Goal: Task Accomplishment & Management: Complete application form

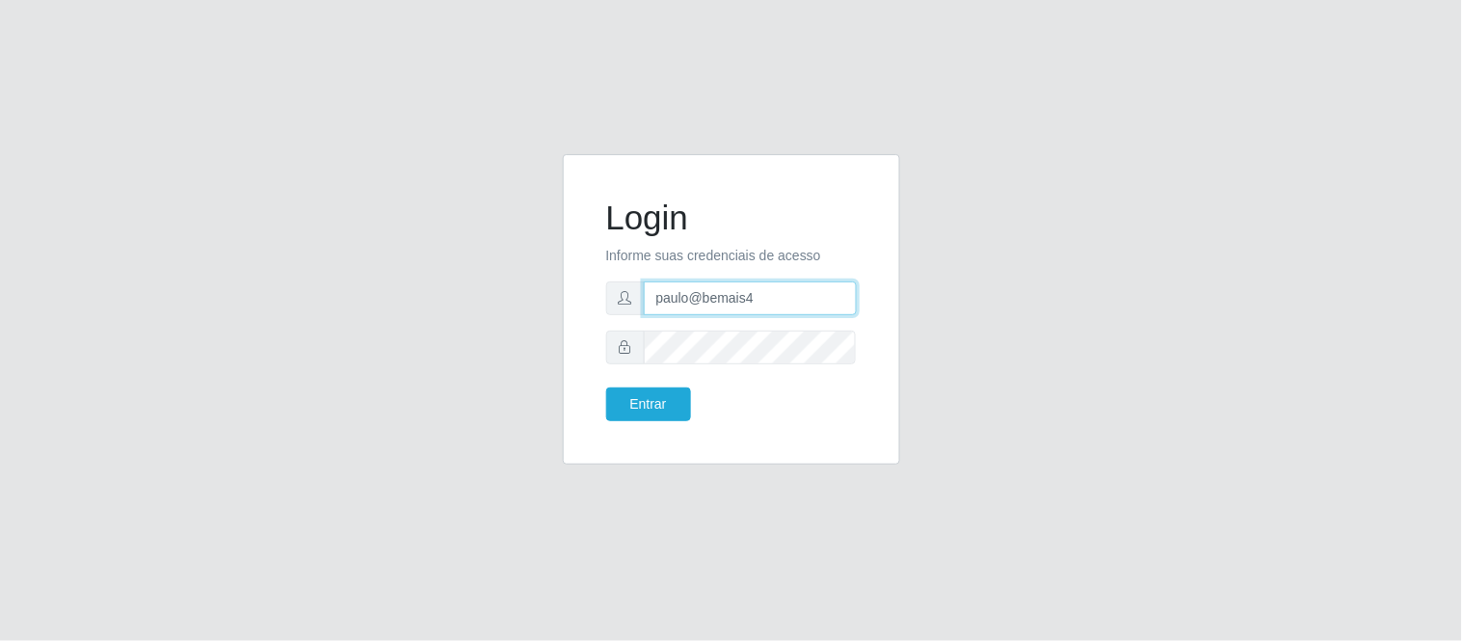
drag, startPoint x: 764, startPoint y: 301, endPoint x: 570, endPoint y: 265, distance: 196.9
click at [570, 265] on div "Login Informe suas credenciais de acesso paulo@bemais4 Entrar" at bounding box center [731, 309] width 337 height 310
drag, startPoint x: 839, startPoint y: 297, endPoint x: 671, endPoint y: 280, distance: 169.4
click at [671, 281] on input "juliogabrielcm17@gmail.com" at bounding box center [750, 298] width 213 height 34
click at [670, 281] on input "juliogabrielcm17@gmail.com" at bounding box center [750, 298] width 213 height 34
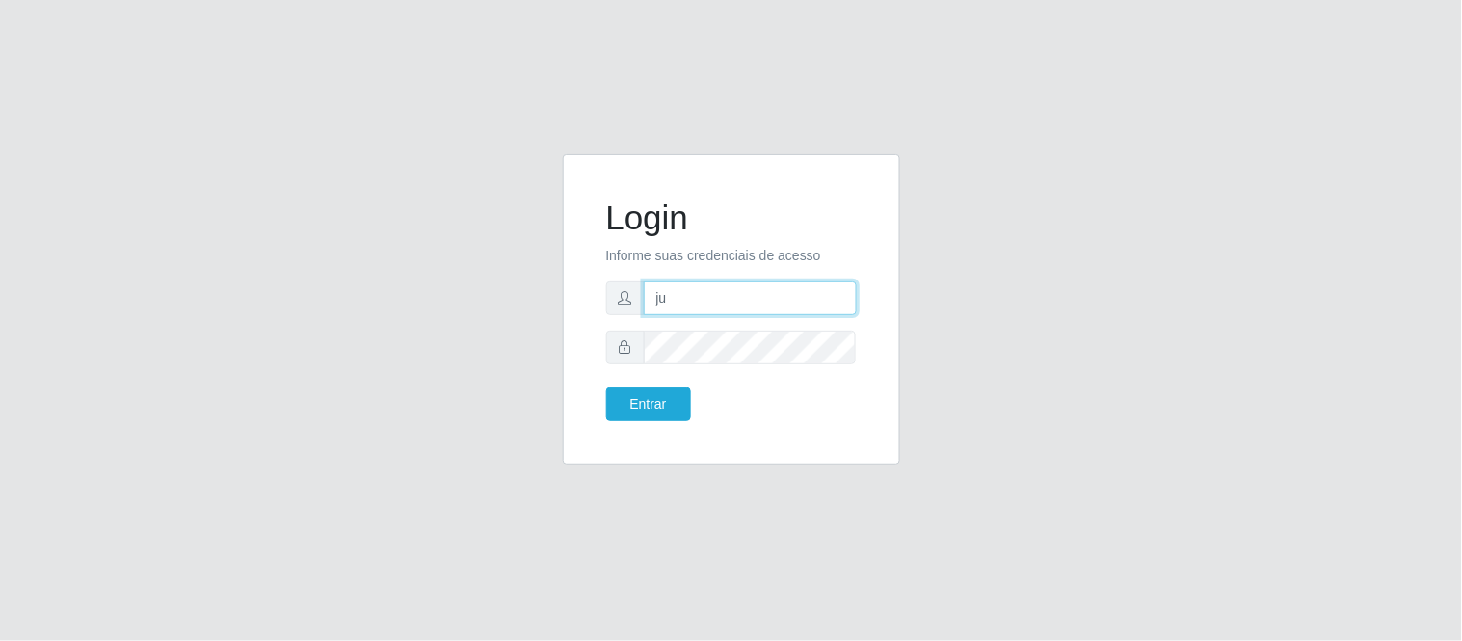
type input "j"
type input "juliomarques@extrabom"
click at [606, 387] on button "Entrar" at bounding box center [648, 404] width 85 height 34
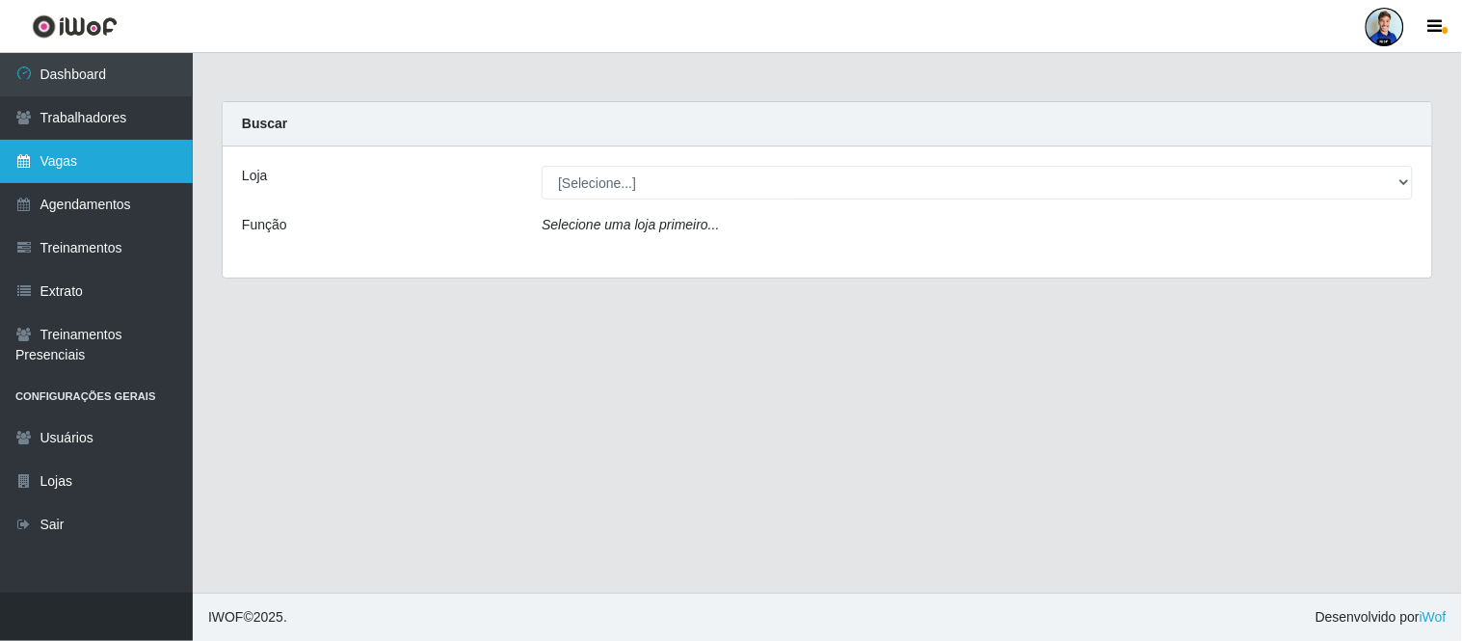
click at [114, 166] on link "Vagas" at bounding box center [96, 161] width 193 height 43
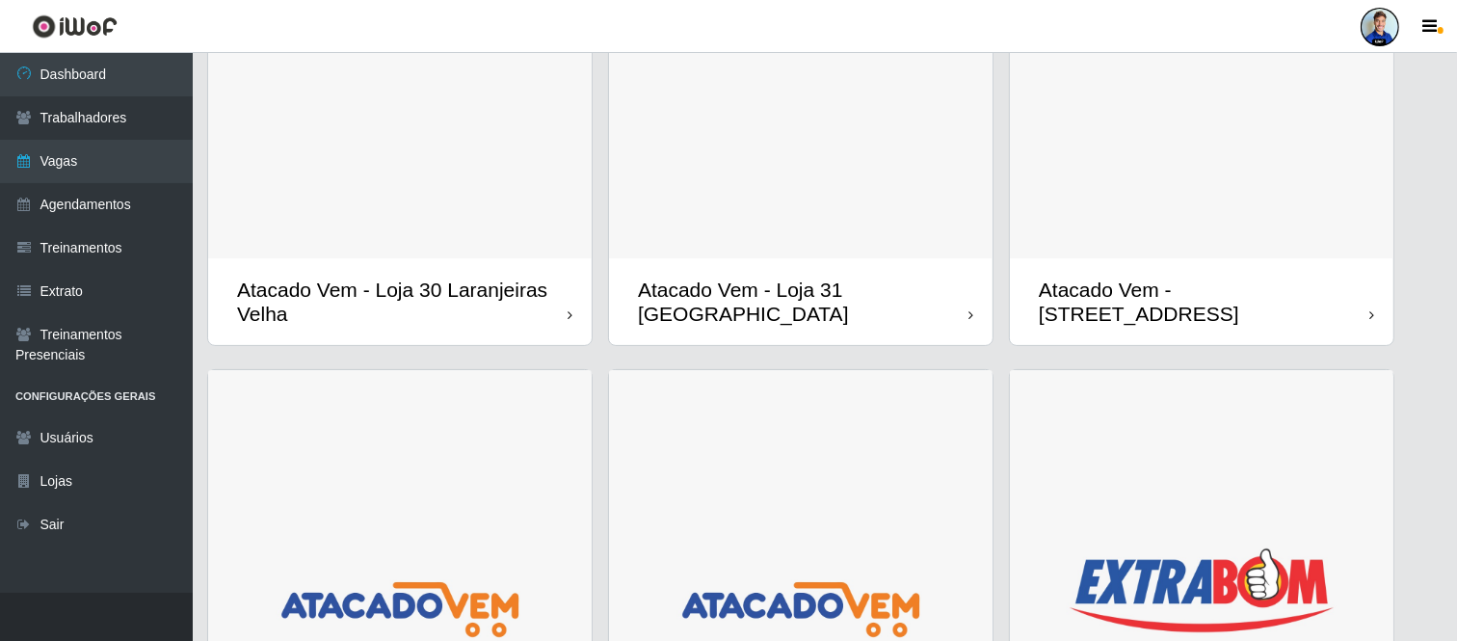
scroll to position [321, 0]
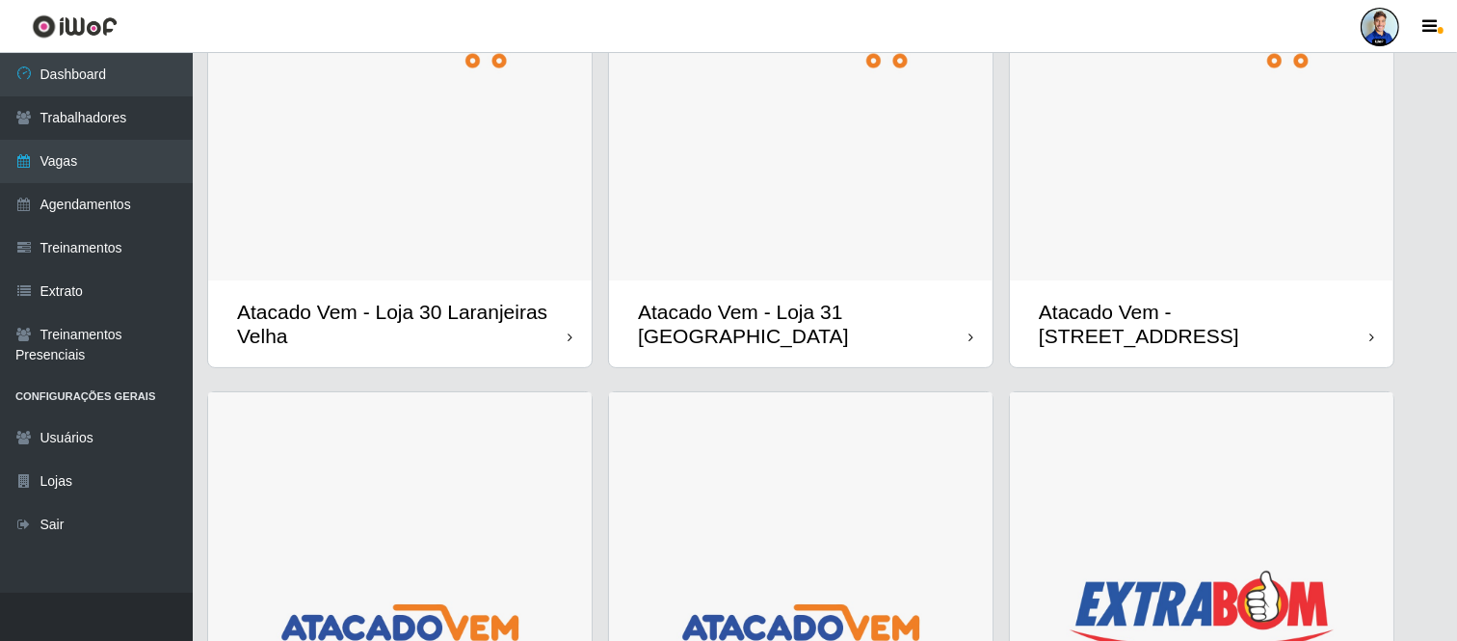
click at [829, 215] on img at bounding box center [801, 41] width 384 height 480
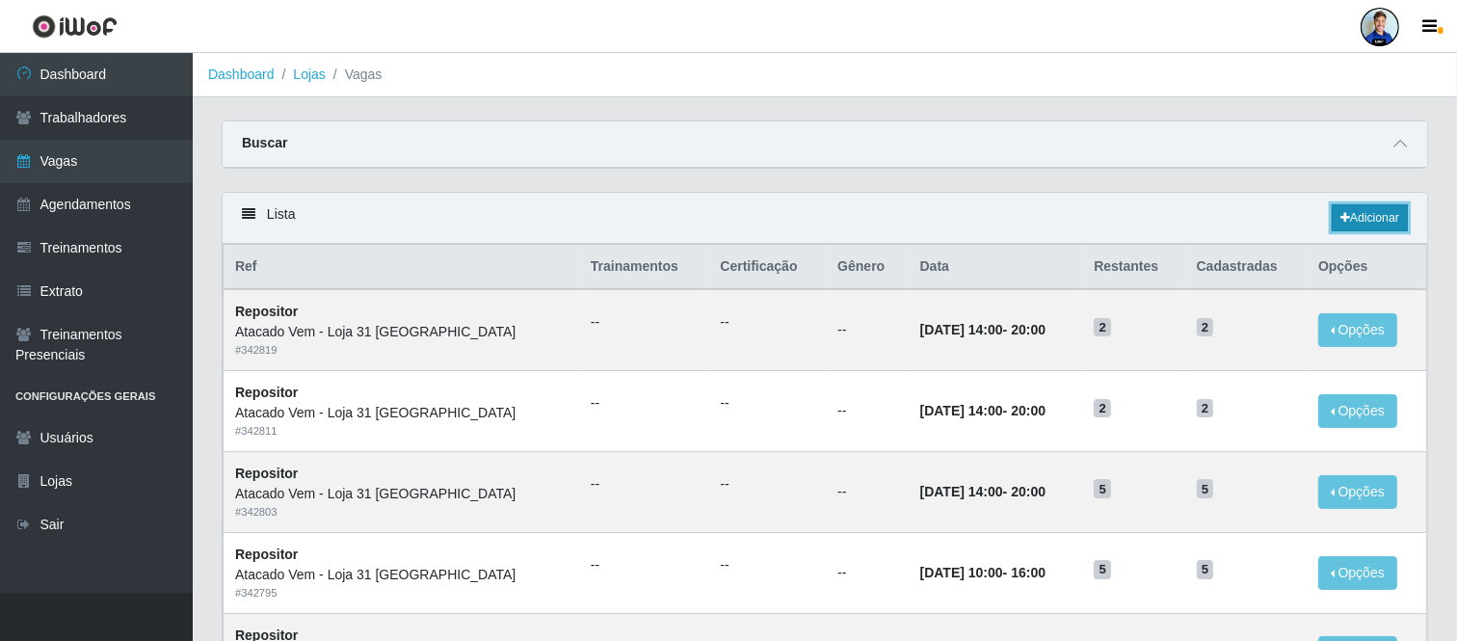
click at [1364, 205] on link "Adicionar" at bounding box center [1370, 217] width 76 height 27
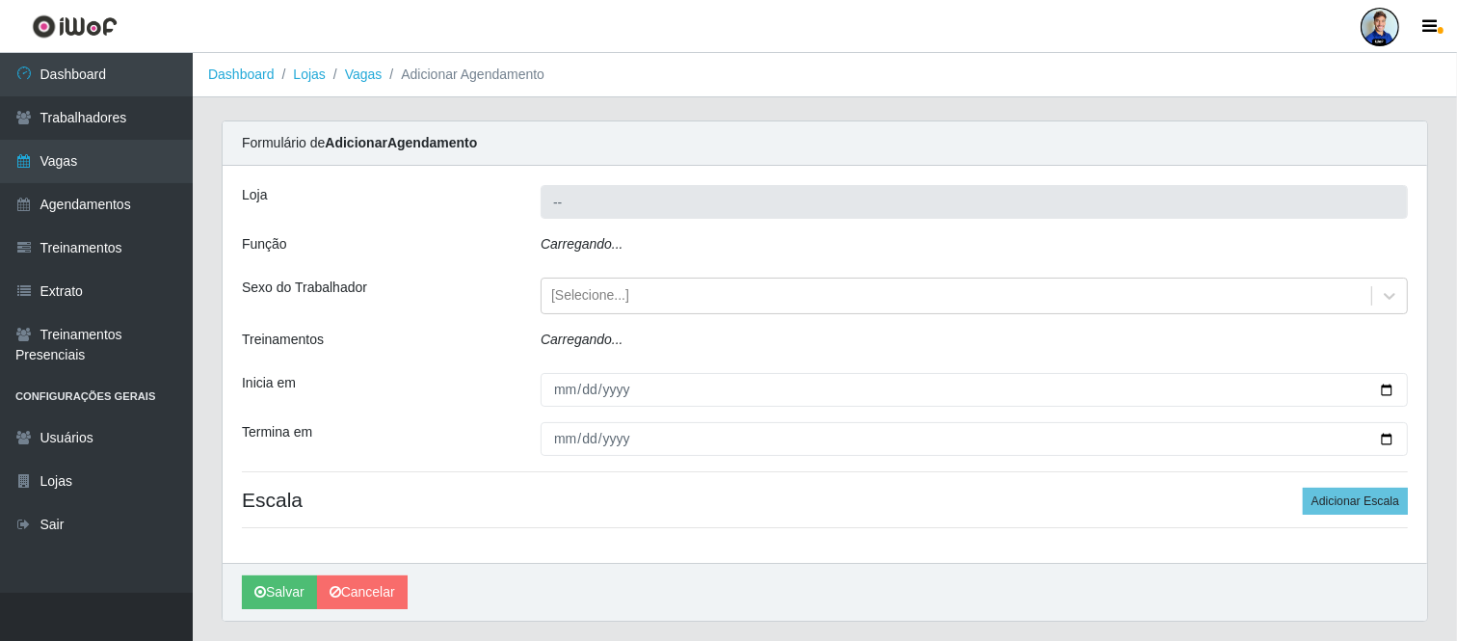
type input "Atacado Vem - Loja 31 [GEOGRAPHIC_DATA]"
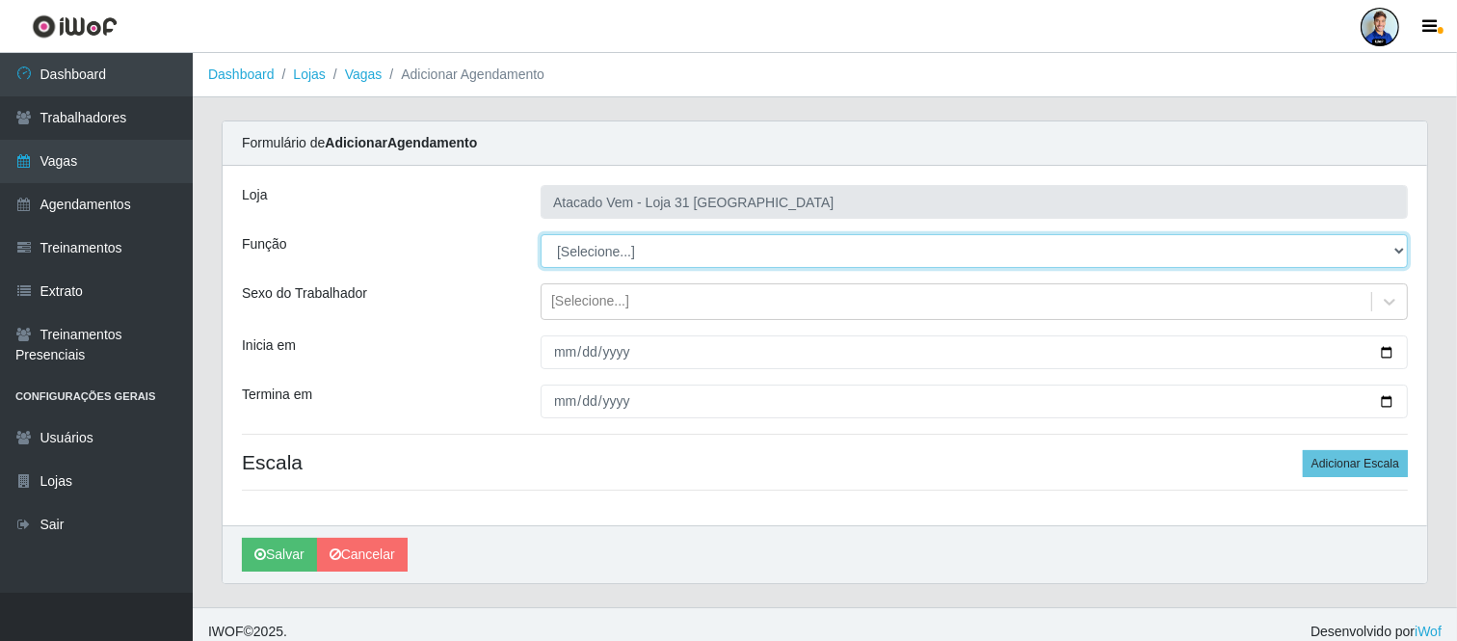
click at [592, 245] on select "[Selecione...] Carregador e Descarregador de Caminhão Carregador e Descarregado…" at bounding box center [974, 251] width 867 height 34
select select "24"
click at [541, 234] on select "[Selecione...] Carregador e Descarregador de Caminhão Carregador e Descarregado…" at bounding box center [974, 251] width 867 height 34
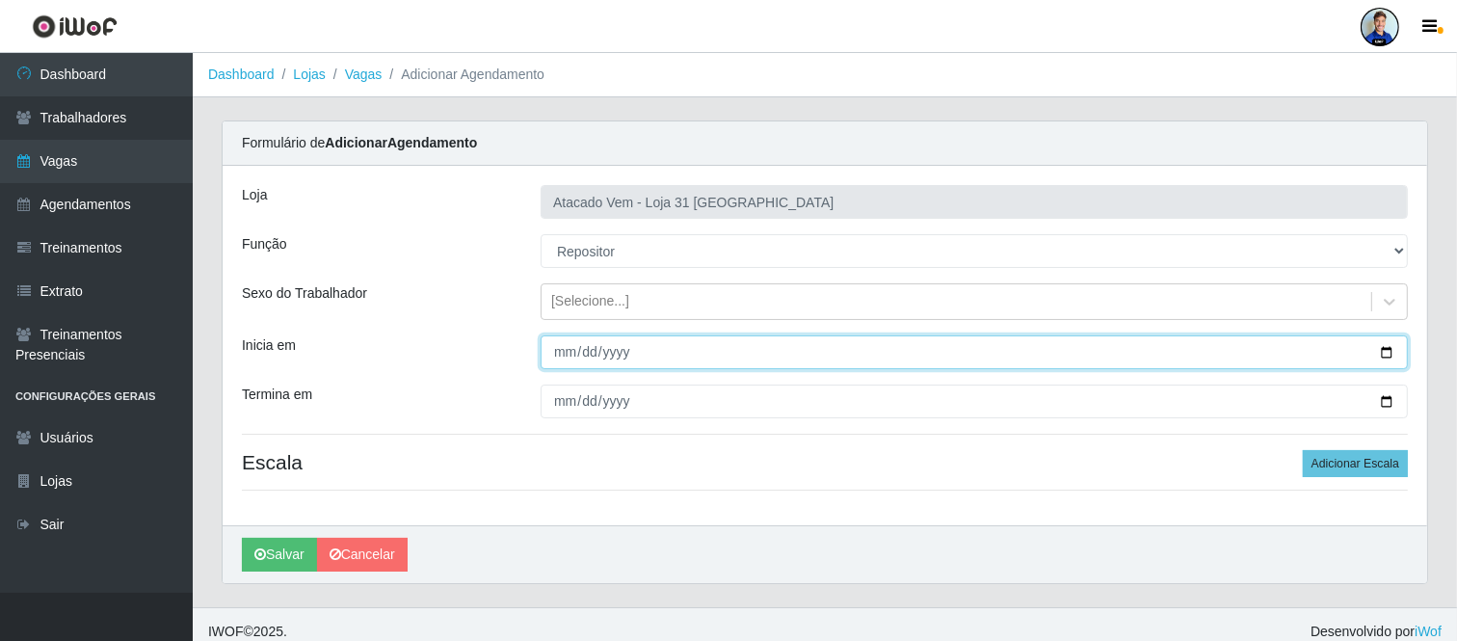
click at [563, 357] on input "Inicia em" at bounding box center [974, 352] width 867 height 34
type input "2025-09-25"
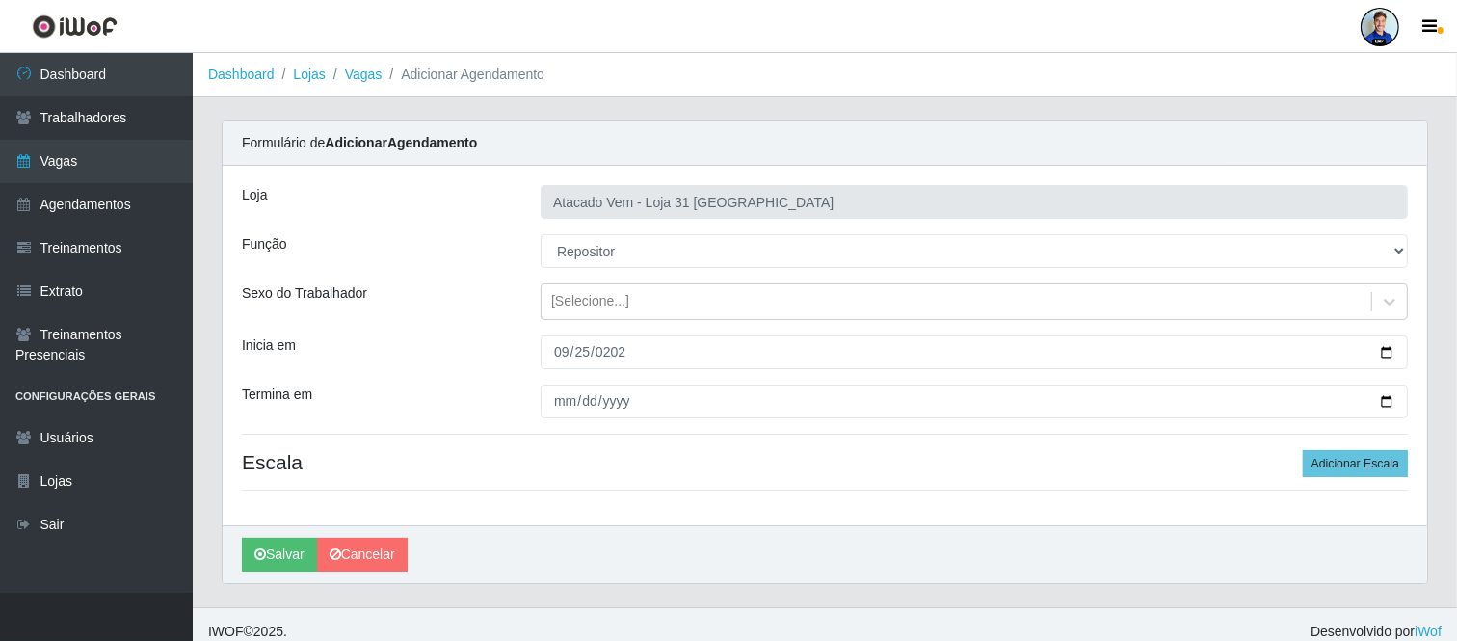
click at [473, 308] on div "Sexo do Trabalhador" at bounding box center [376, 301] width 299 height 37
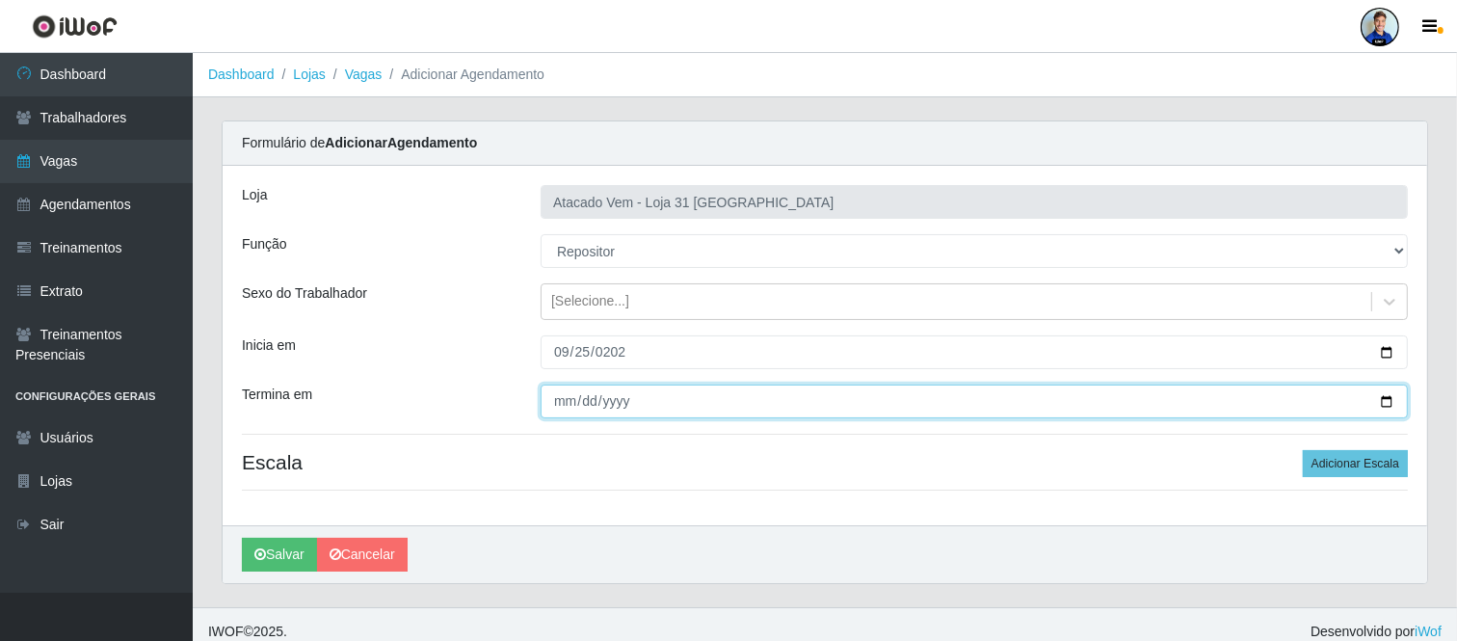
click at [561, 405] on input "Termina em" at bounding box center [974, 401] width 867 height 34
type input "2025-10-31"
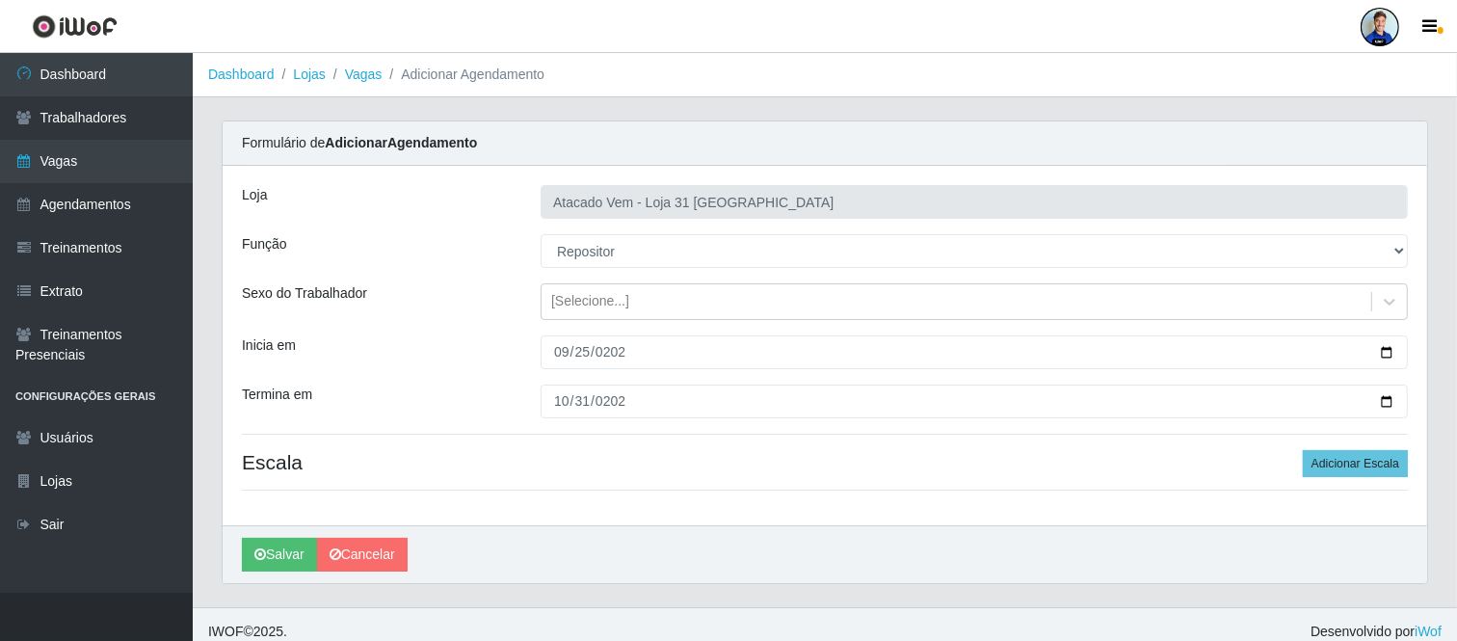
click at [474, 354] on div "Inicia em" at bounding box center [376, 352] width 299 height 34
click at [1375, 460] on button "Adicionar Escala" at bounding box center [1355, 463] width 105 height 27
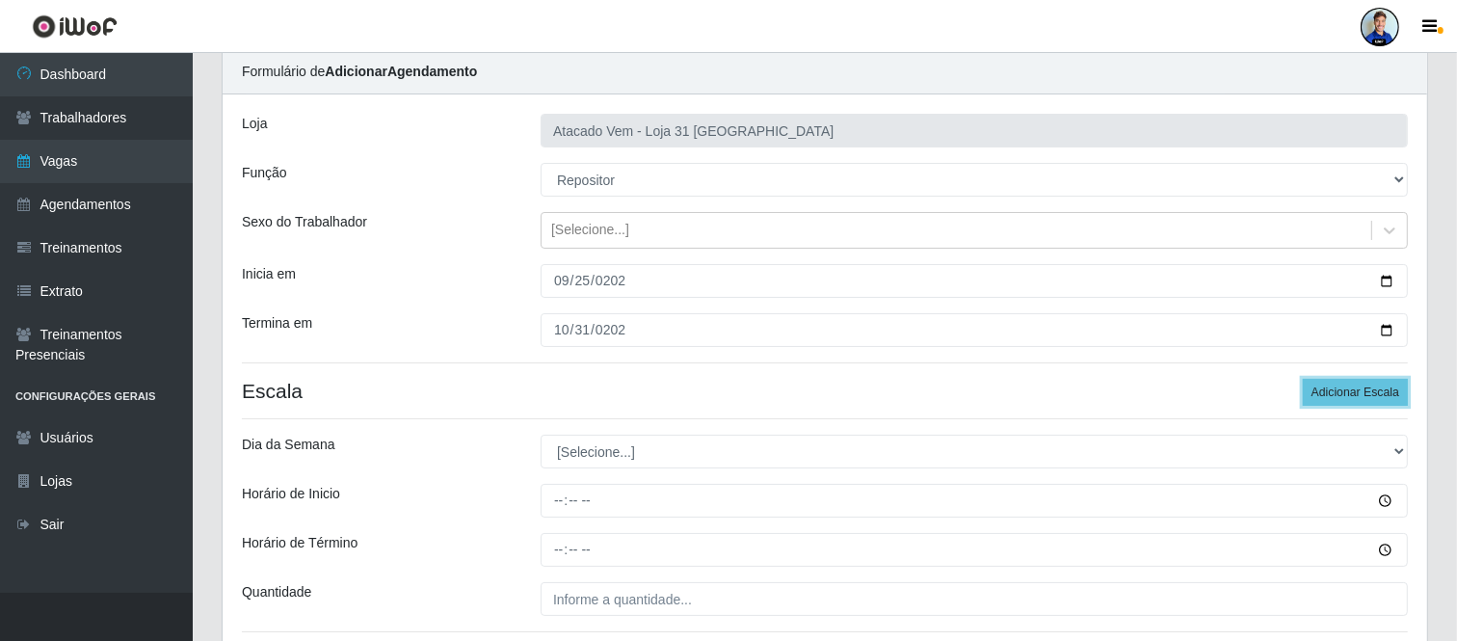
scroll to position [107, 0]
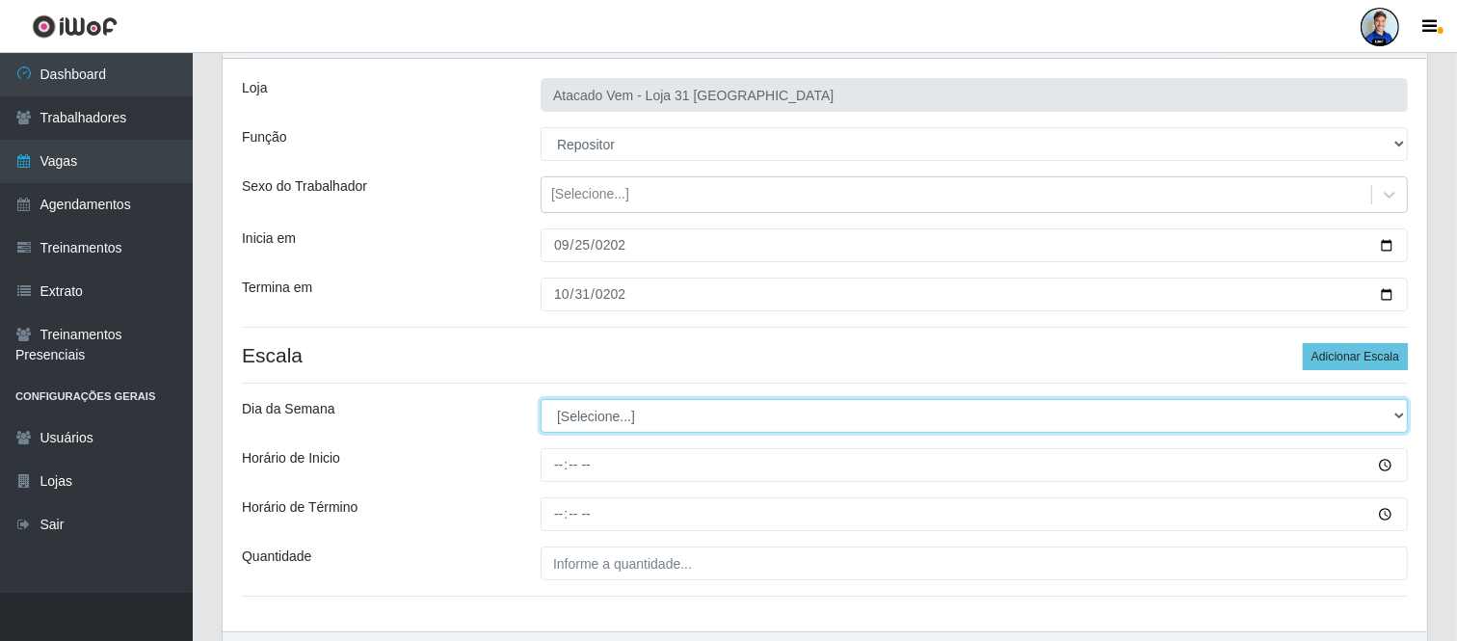
click at [601, 414] on select "[Selecione...] Segunda Terça Quarta Quinta Sexta Sábado Domingo" at bounding box center [974, 416] width 867 height 34
select select "4"
click at [541, 399] on select "[Selecione...] Segunda Terça Quarta Quinta Sexta Sábado Domingo" at bounding box center [974, 416] width 867 height 34
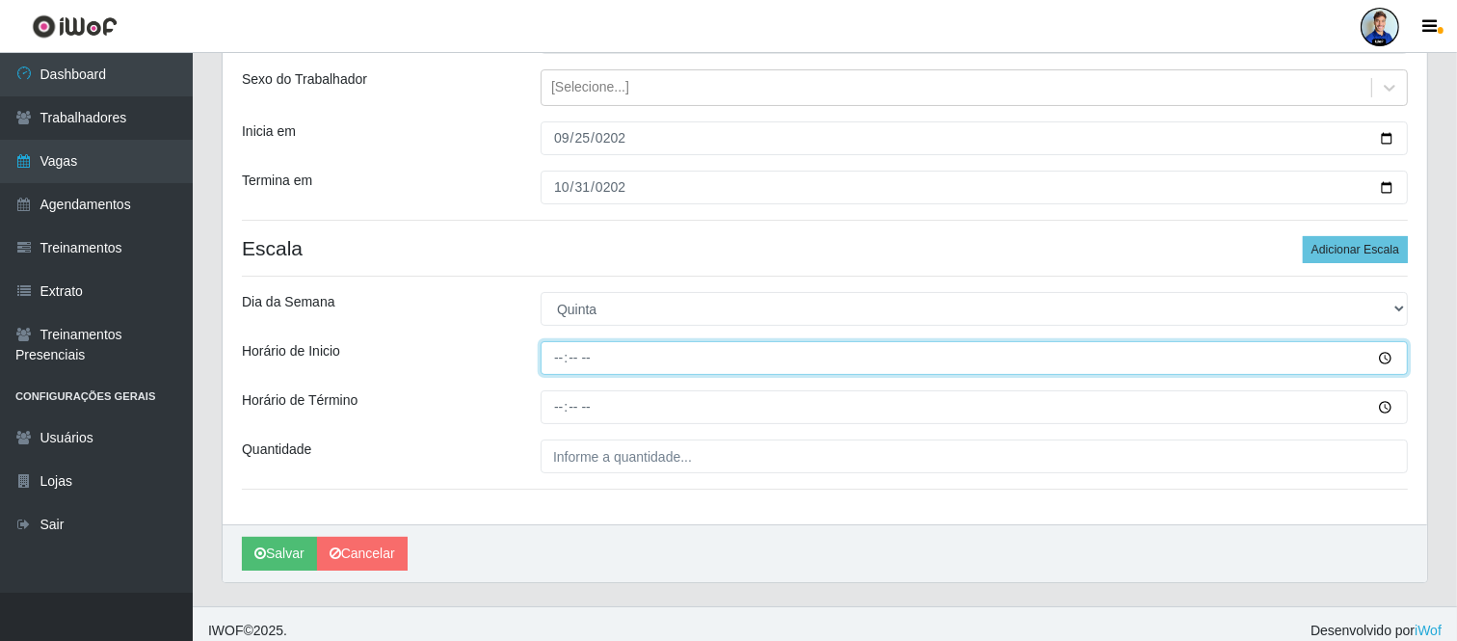
click at [541, 360] on input "Horário de Inicio" at bounding box center [974, 358] width 867 height 34
type input "14:00"
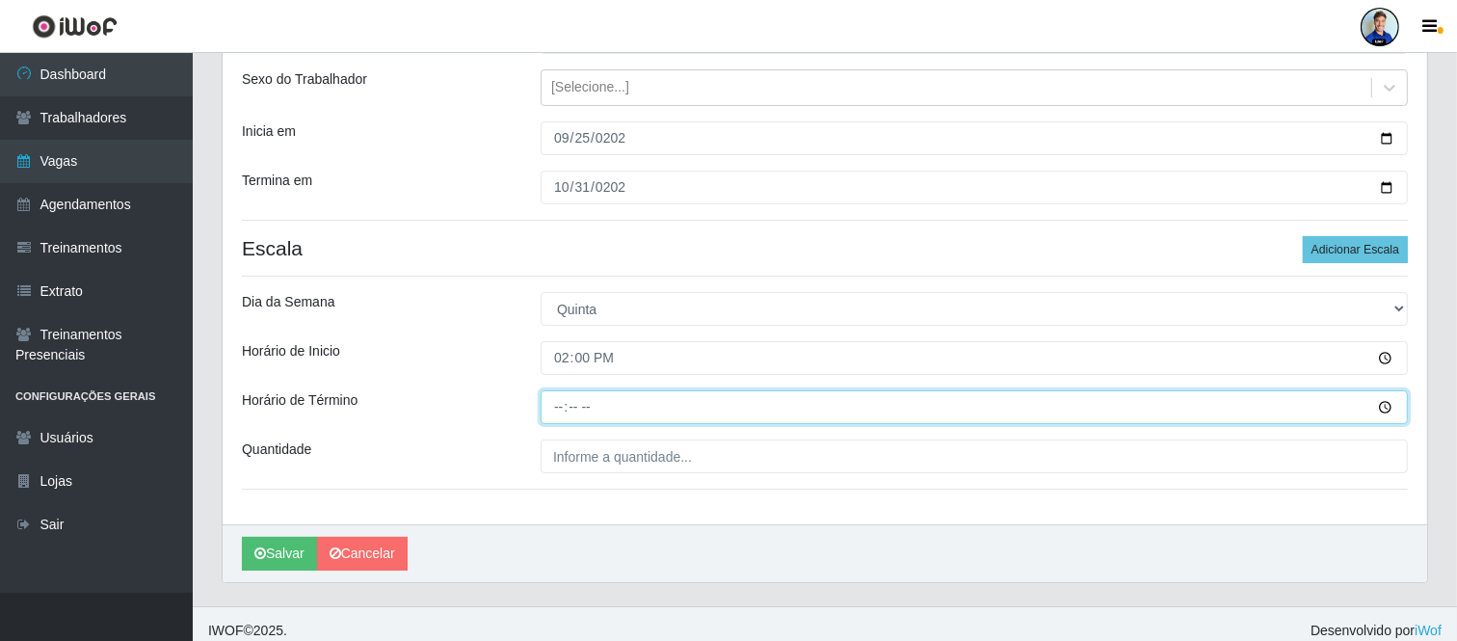
type input "22:00"
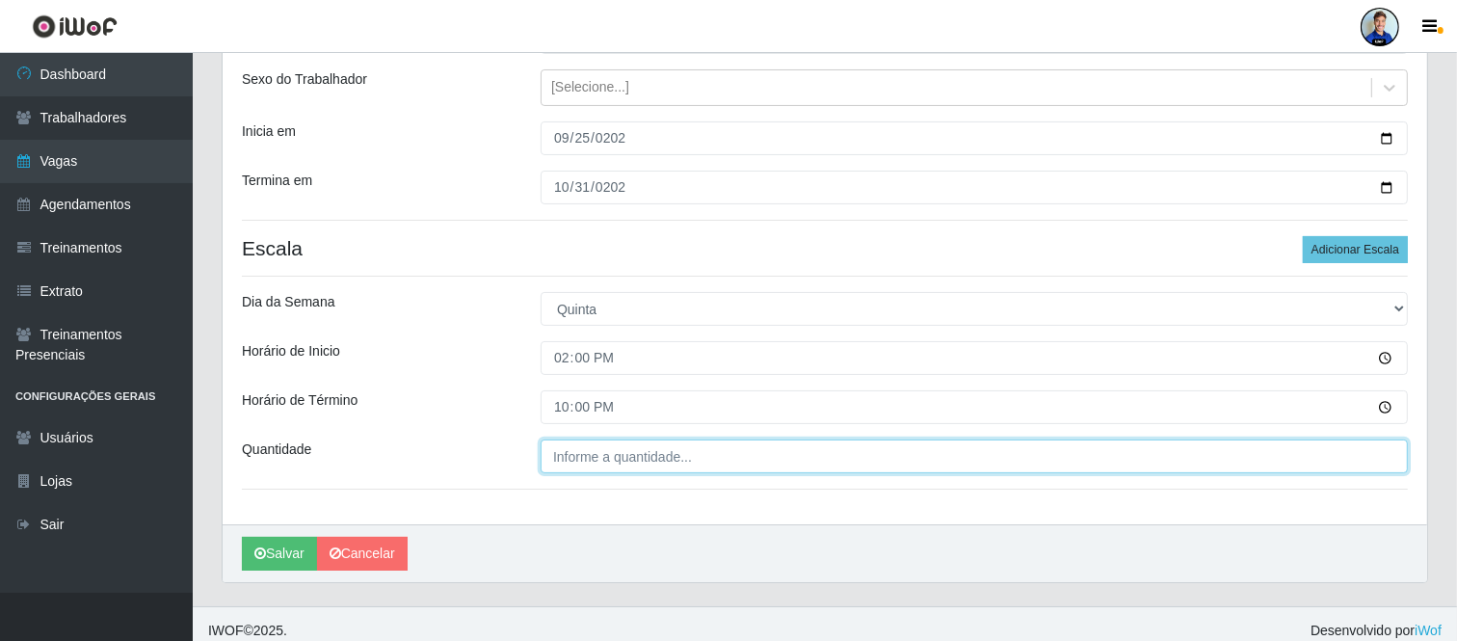
type input "___"
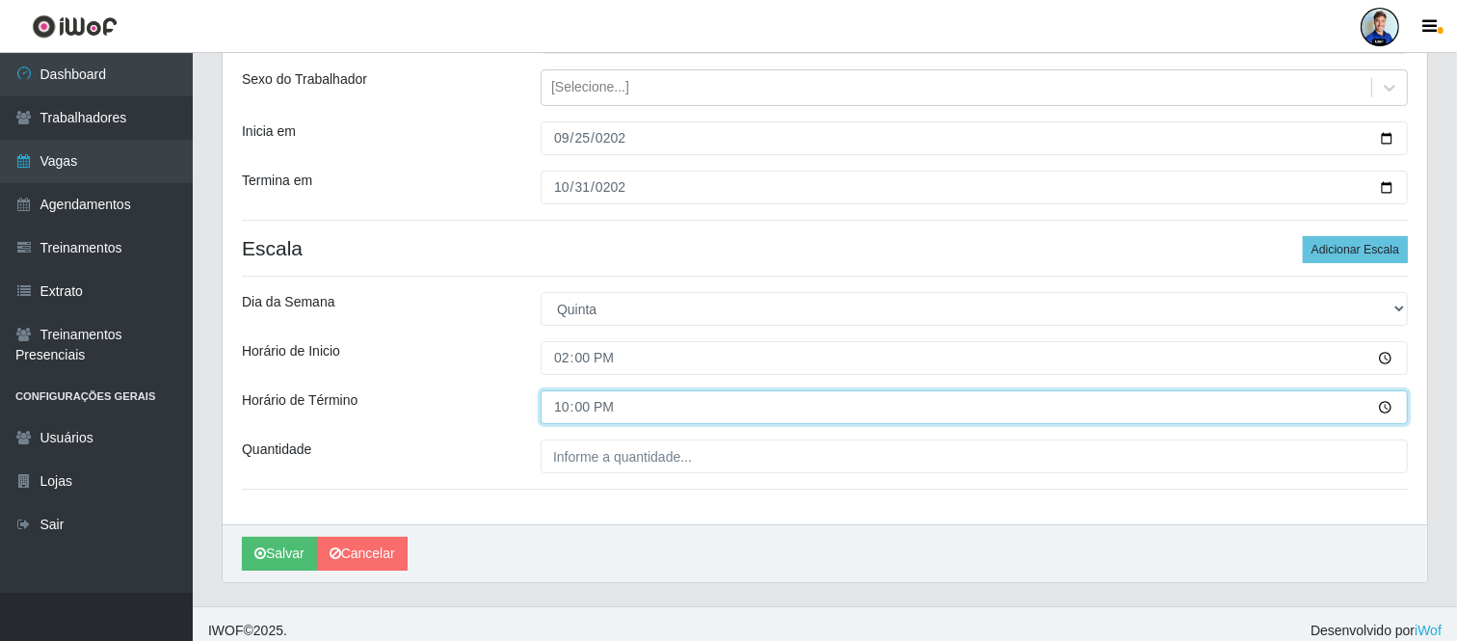
click at [573, 402] on input "22:00" at bounding box center [974, 407] width 867 height 34
click at [560, 399] on input "22:00" at bounding box center [974, 407] width 867 height 34
type input "20:00"
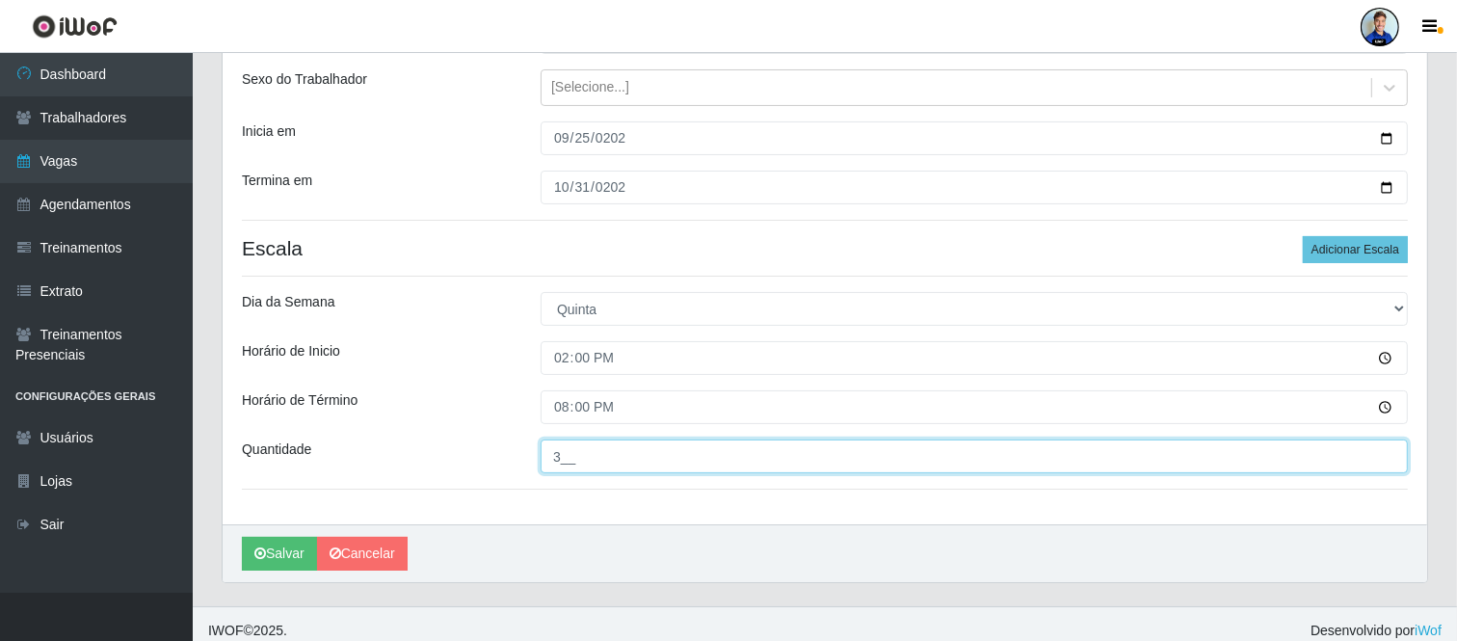
type input "3__"
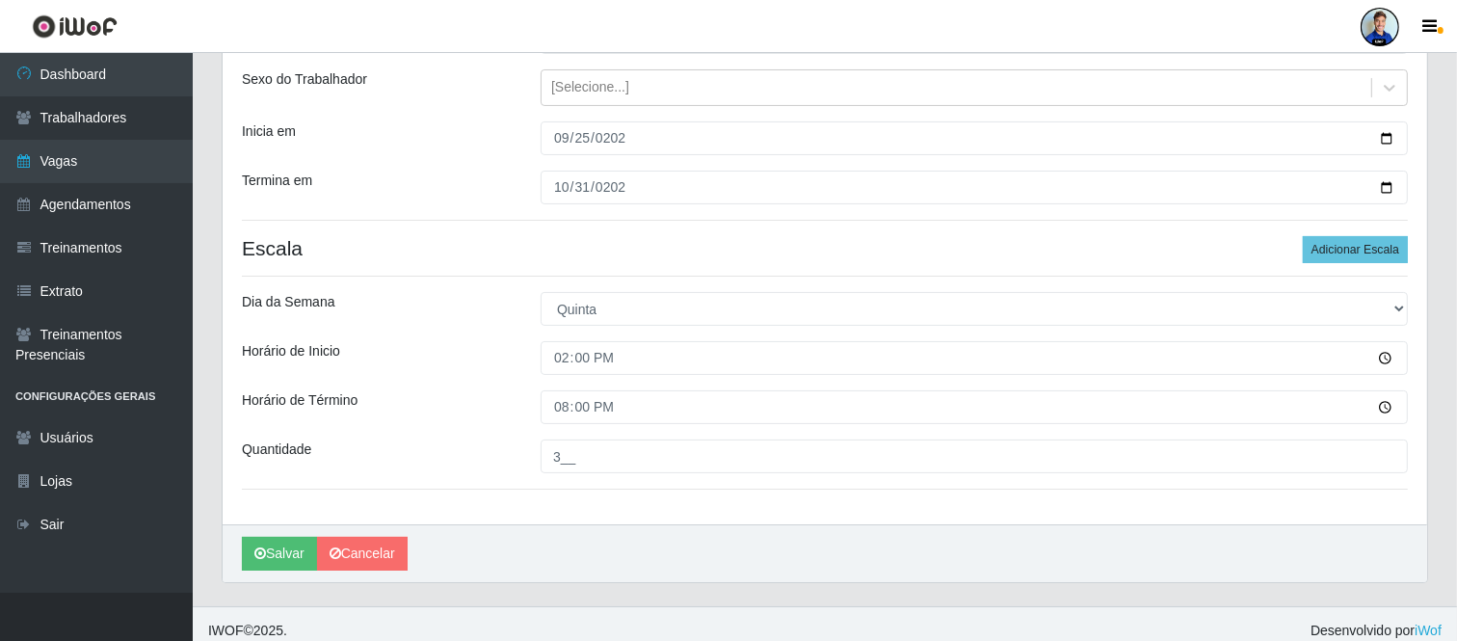
click at [484, 324] on div "Dia da Semana" at bounding box center [376, 309] width 299 height 34
click at [1359, 243] on button "Adicionar Escala" at bounding box center [1355, 249] width 105 height 27
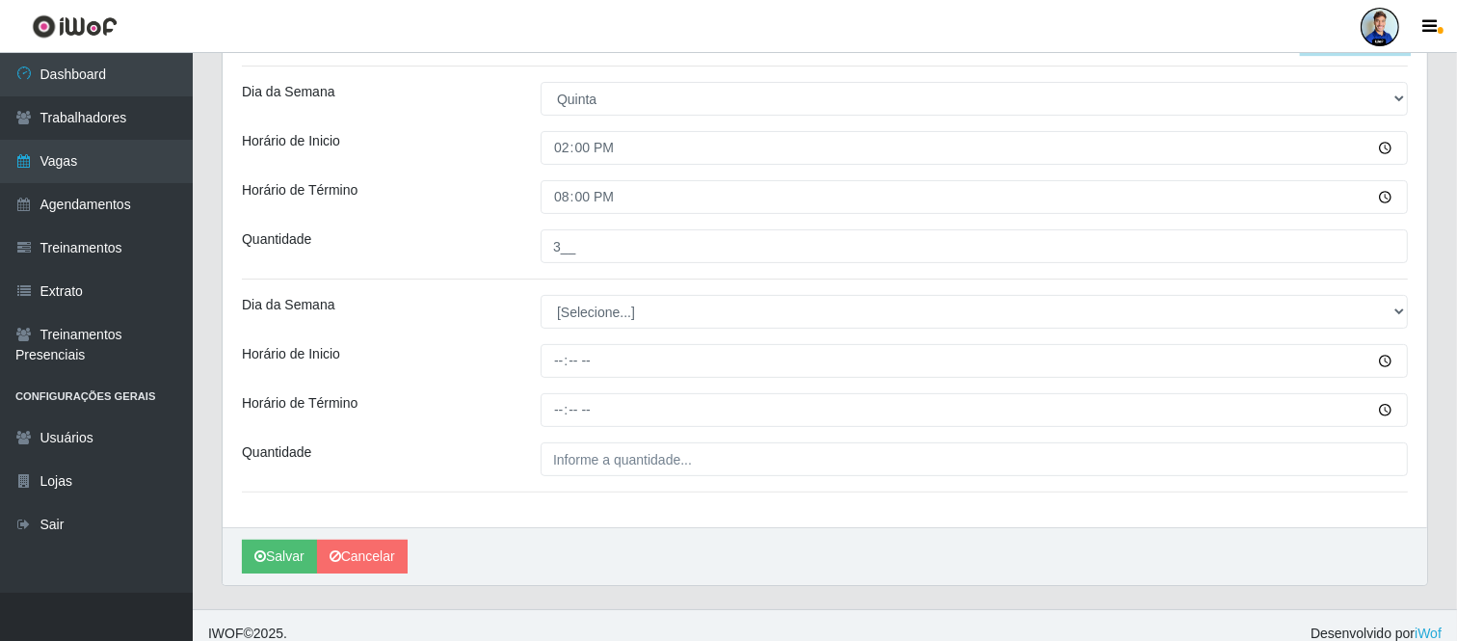
scroll to position [440, 0]
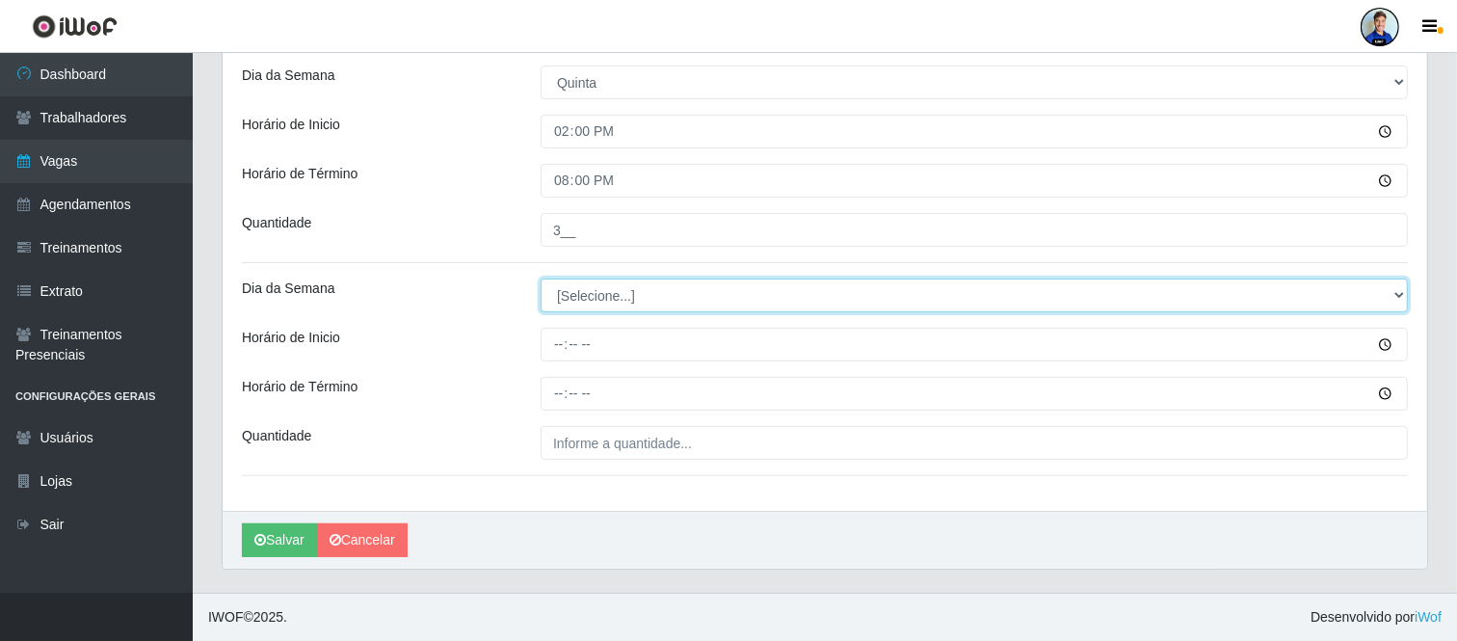
click at [621, 304] on select "[Selecione...] Segunda Terça Quarta Quinta Sexta Sábado Domingo" at bounding box center [974, 295] width 867 height 34
click at [636, 291] on select "[Selecione...] Segunda Terça Quarta Quinta Sexta Sábado Domingo" at bounding box center [974, 295] width 867 height 34
select select "5"
click at [541, 278] on select "[Selecione...] Segunda Terça Quarta Quinta Sexta Sábado Domingo" at bounding box center [974, 295] width 867 height 34
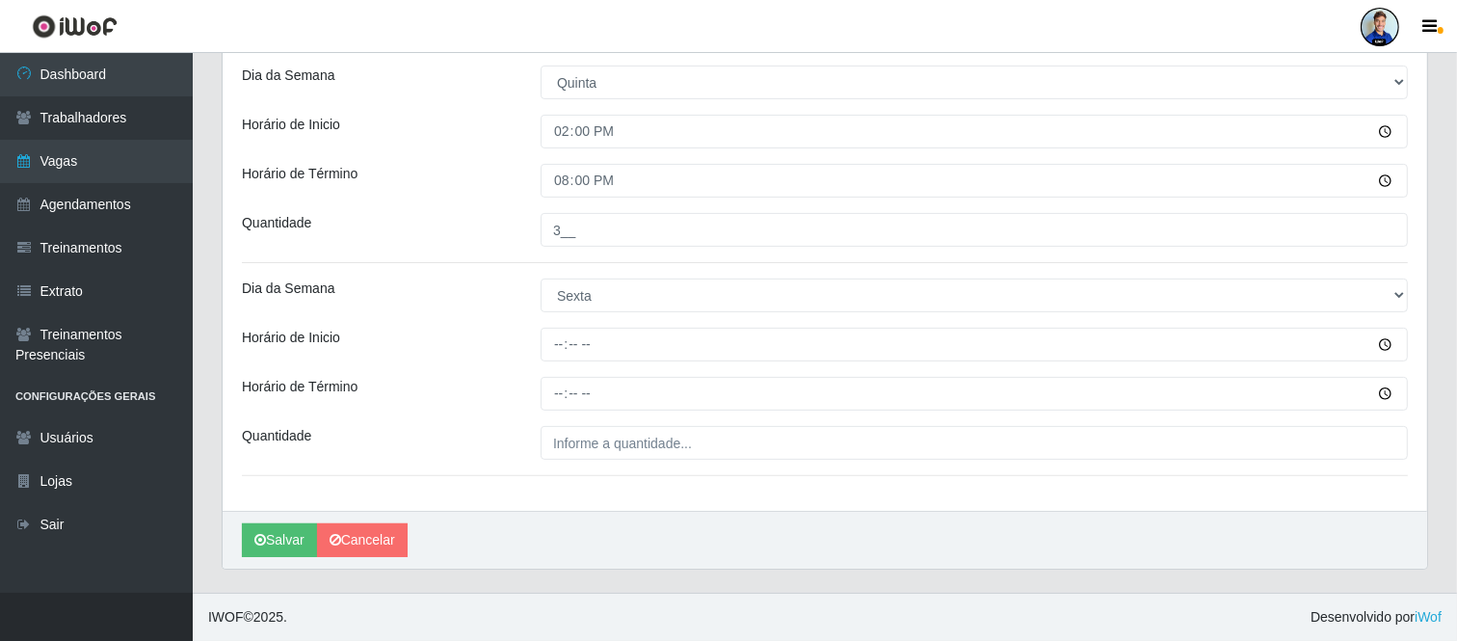
click at [560, 325] on div "Loja Atacado Vem - Loja 31 São Francisco Função [Selecione...] Carregador e Des…" at bounding box center [825, 117] width 1204 height 785
drag, startPoint x: 536, startPoint y: 350, endPoint x: 545, endPoint y: 353, distance: 10.1
click at [545, 353] on div at bounding box center [974, 345] width 896 height 34
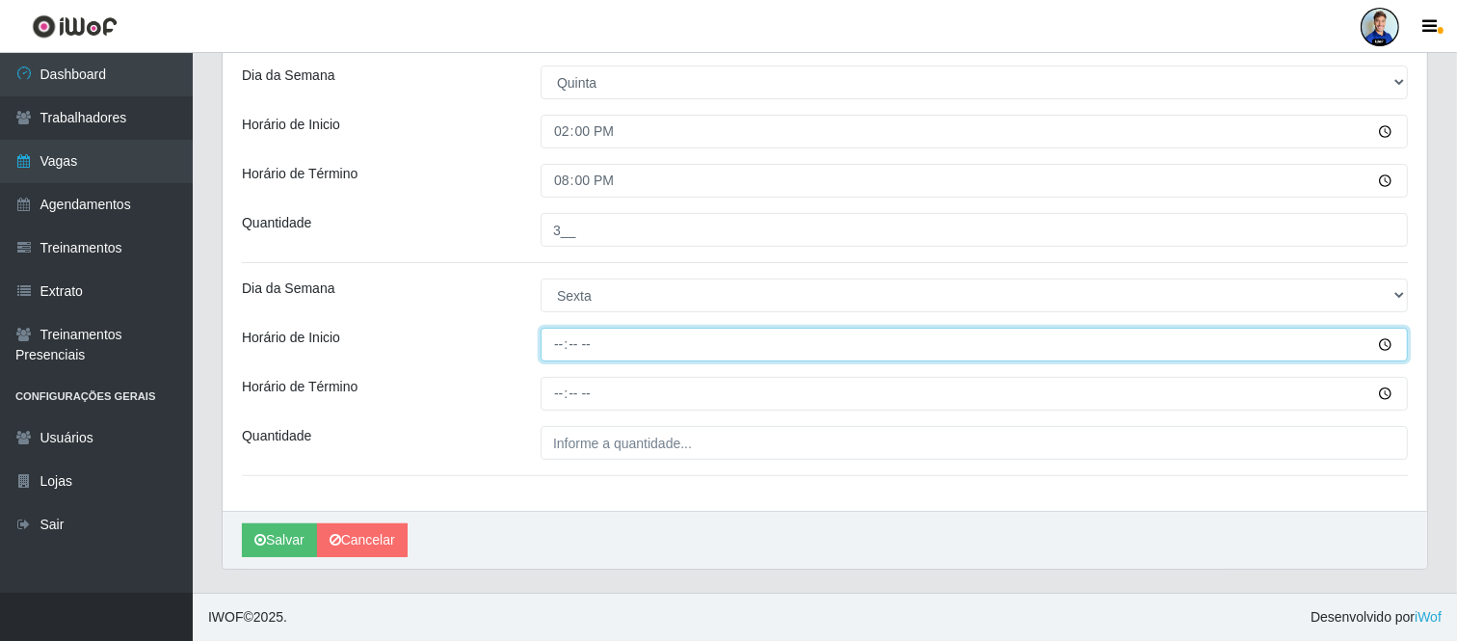
click at [567, 339] on input "Horário de Inicio" at bounding box center [974, 345] width 867 height 34
type input "14:00"
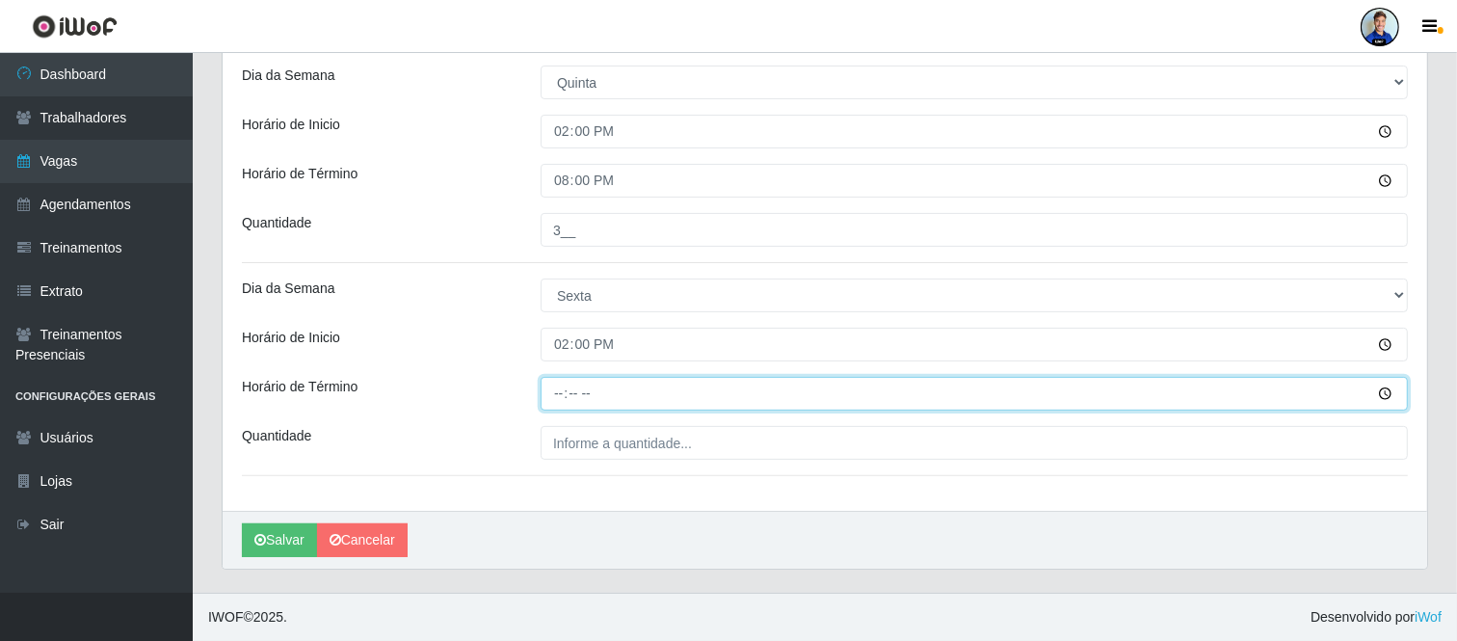
type input "20:00"
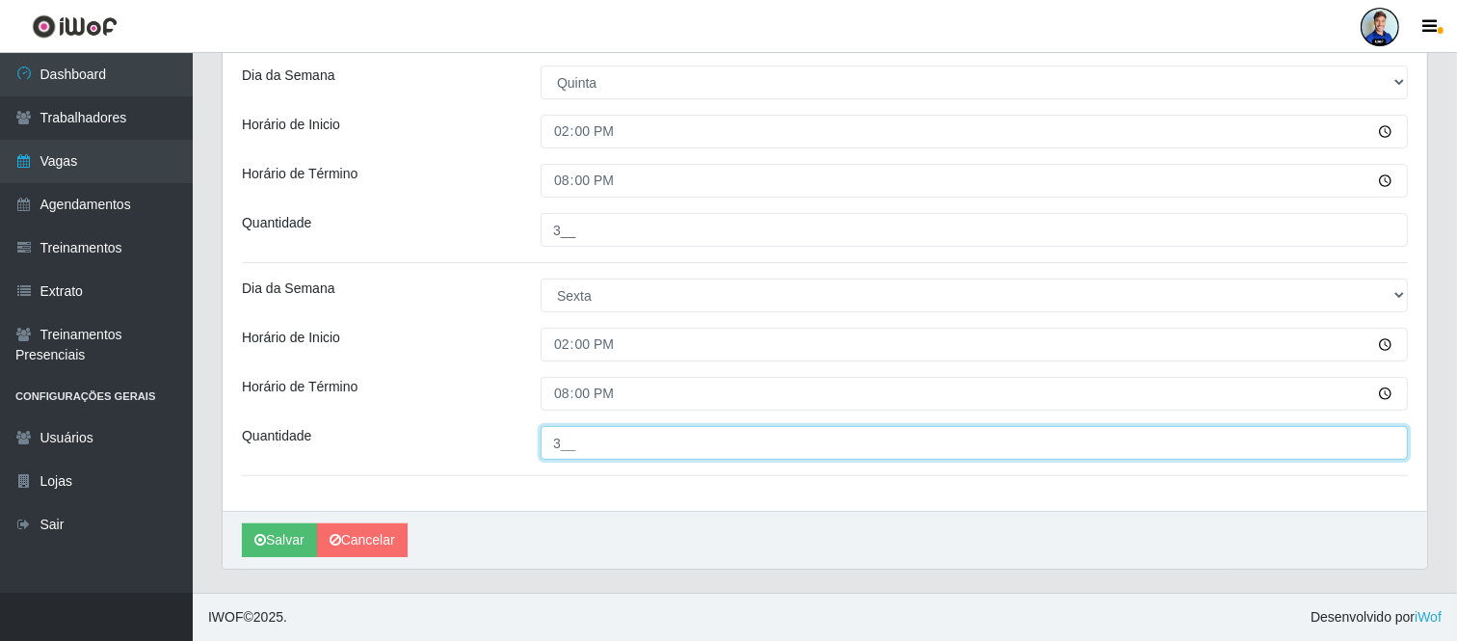
type input "3__"
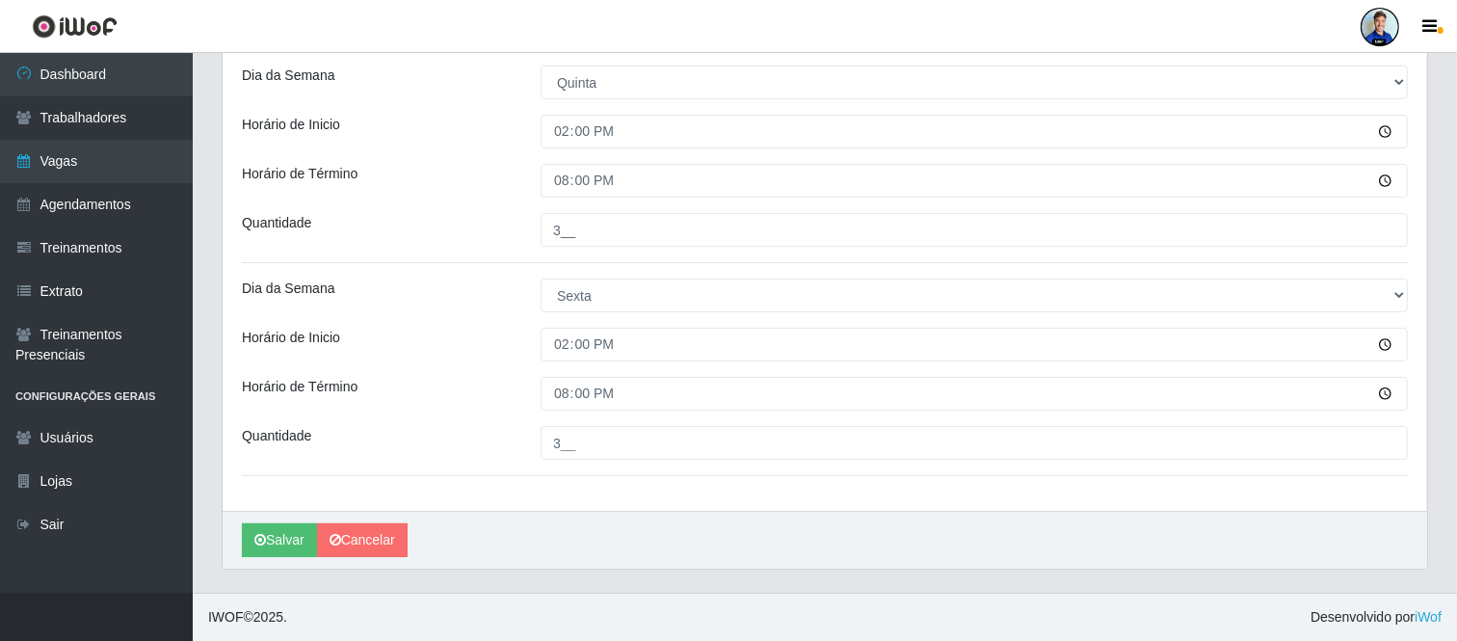
click at [484, 319] on div "Loja Atacado Vem - Loja 31 São Francisco Função [Selecione...] Carregador e Des…" at bounding box center [825, 117] width 1204 height 785
click at [279, 542] on button "Salvar" at bounding box center [279, 540] width 75 height 34
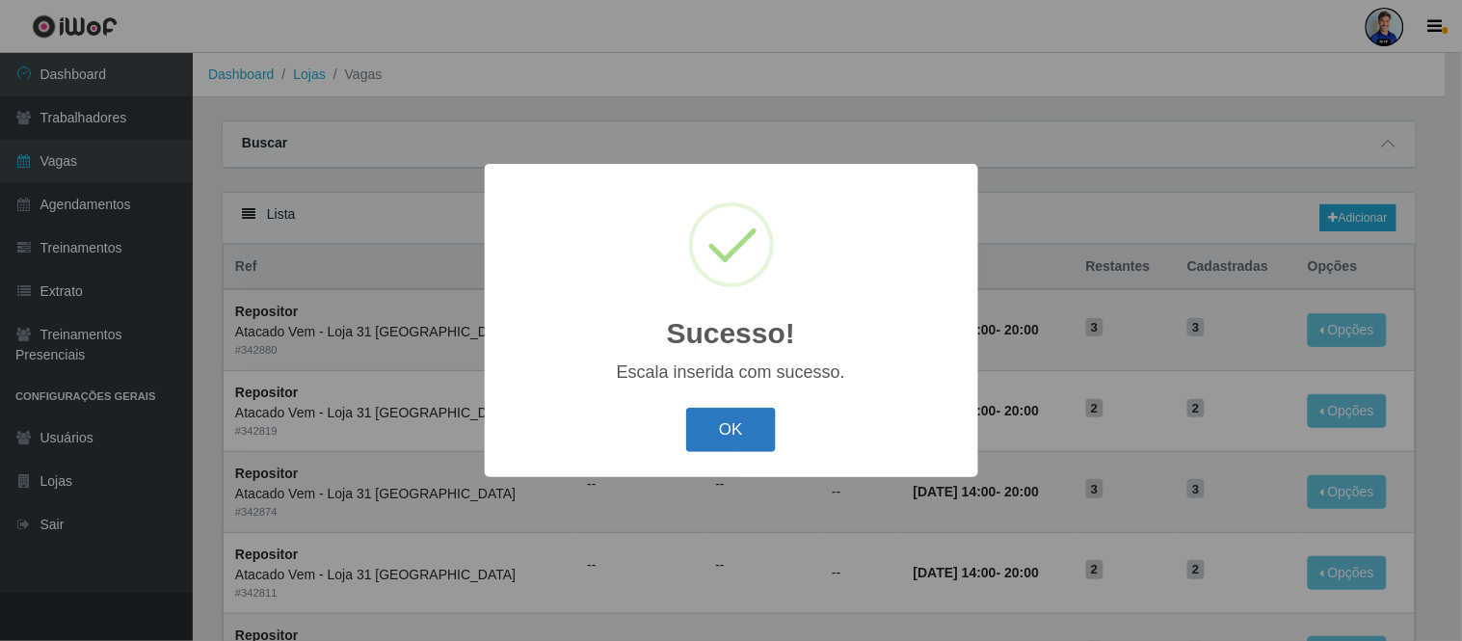
click at [738, 427] on button "OK" at bounding box center [731, 430] width 90 height 45
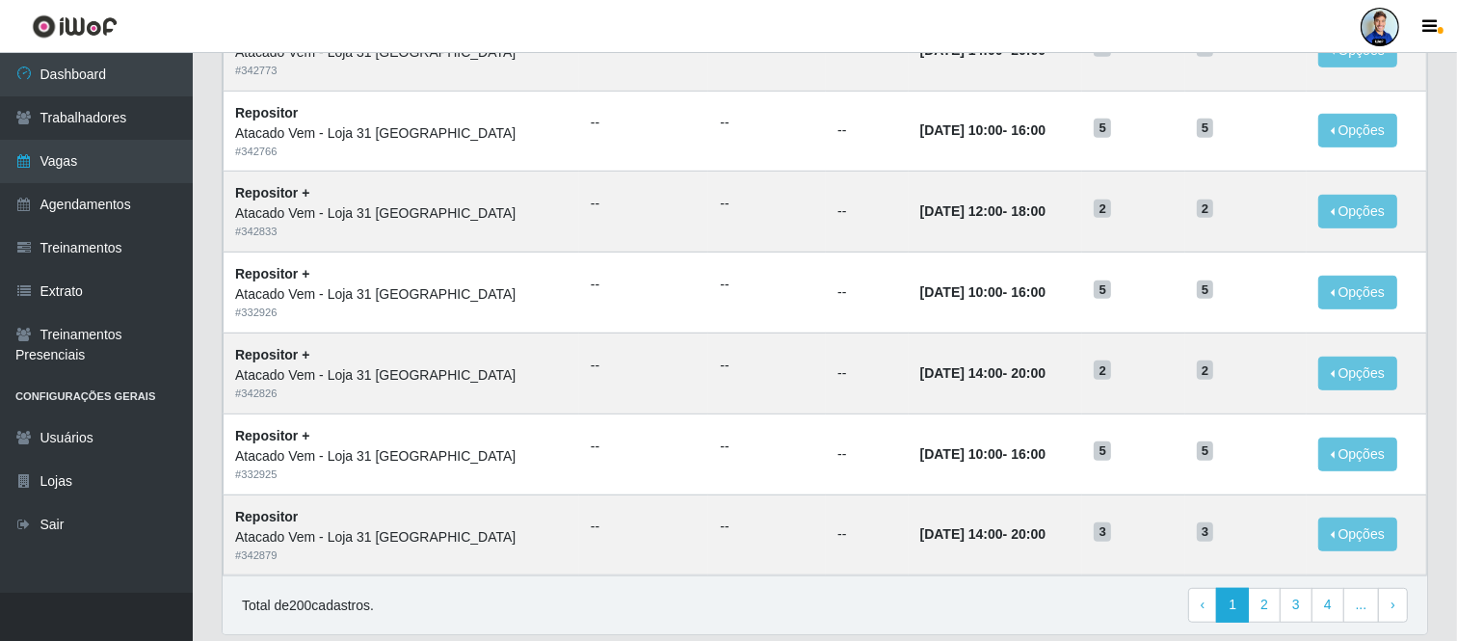
scroll to position [992, 0]
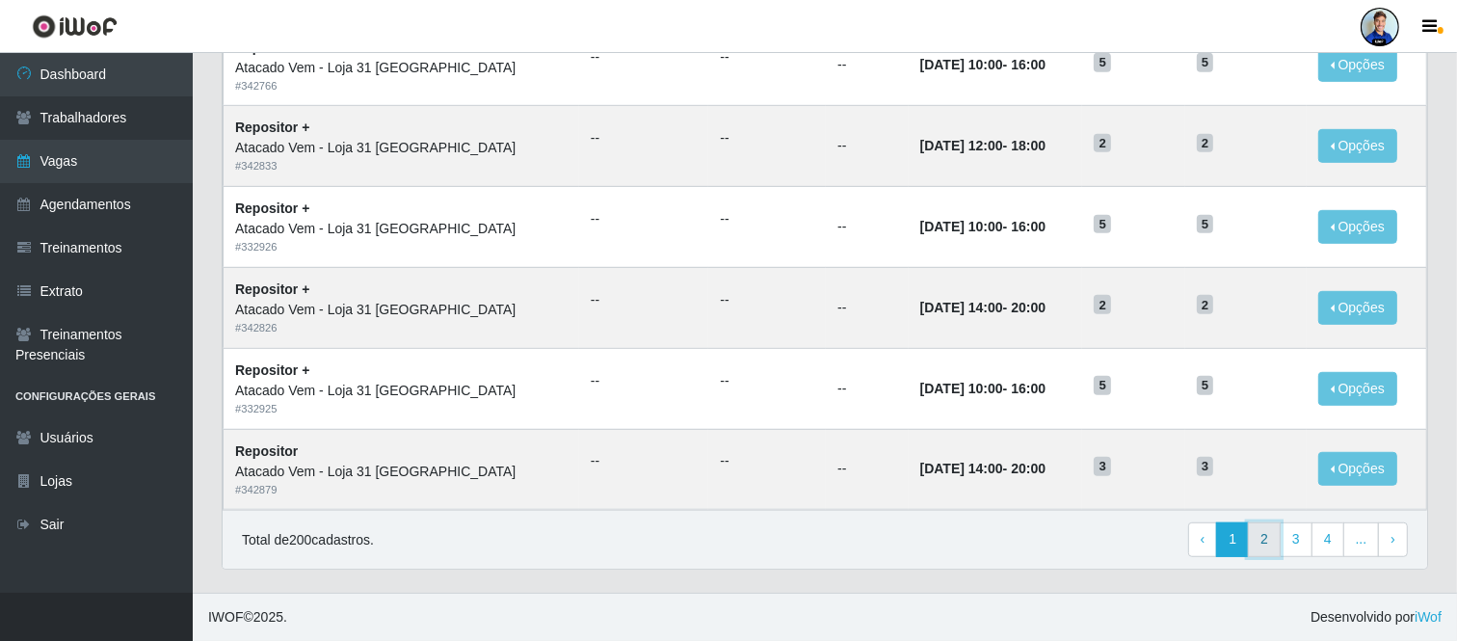
click at [1275, 540] on link "2" at bounding box center [1264, 539] width 33 height 35
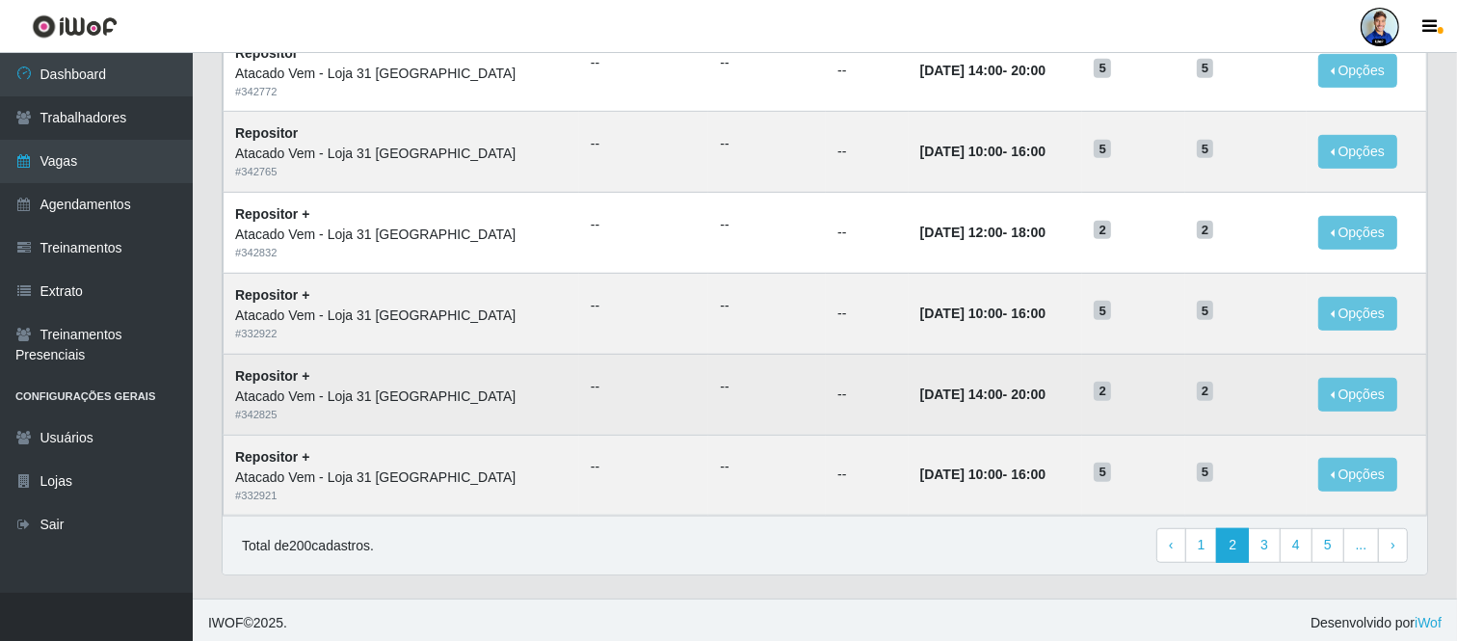
scroll to position [992, 0]
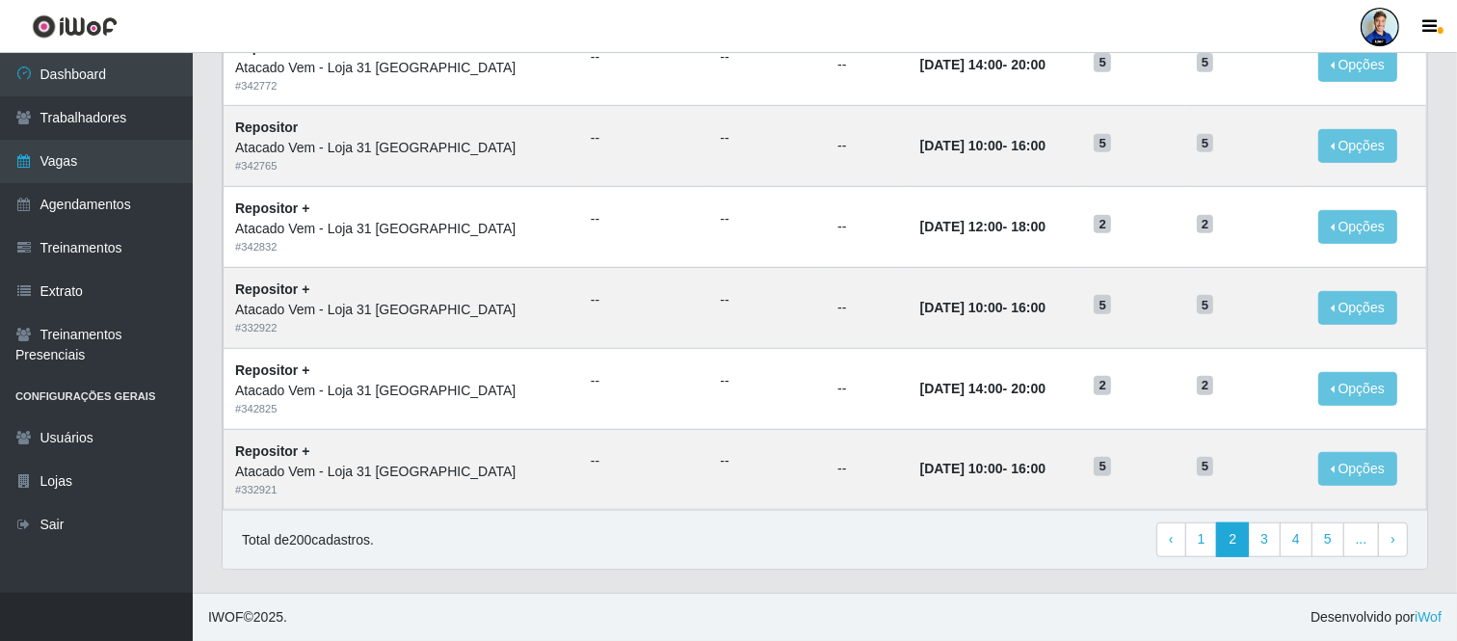
click at [1275, 540] on link "3" at bounding box center [1264, 539] width 33 height 35
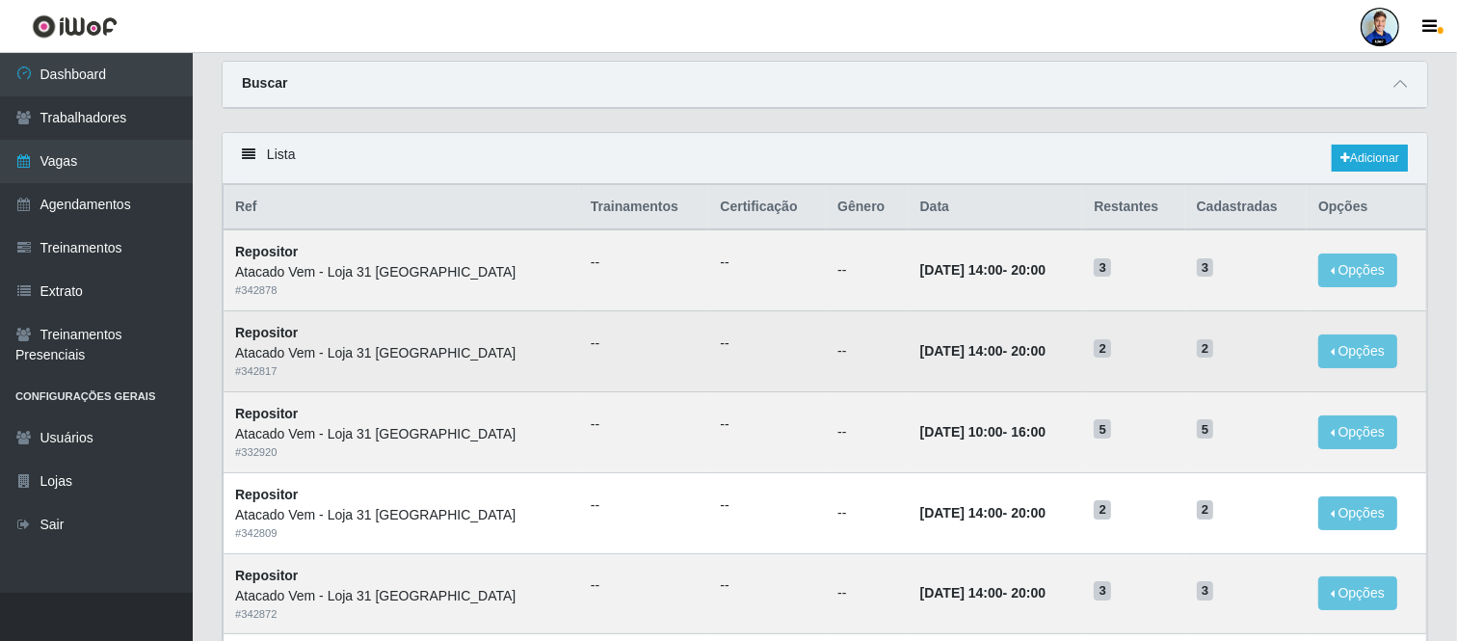
scroll to position [107, 0]
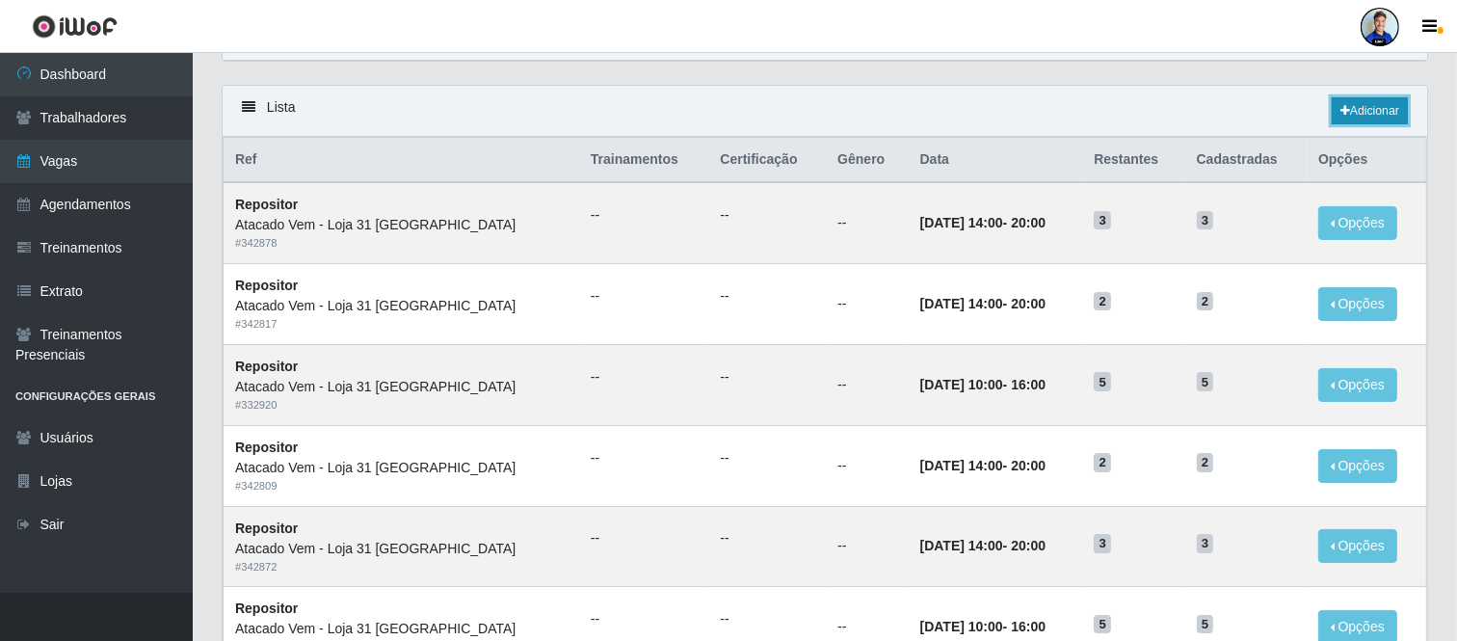
click at [1357, 98] on link "Adicionar" at bounding box center [1370, 110] width 76 height 27
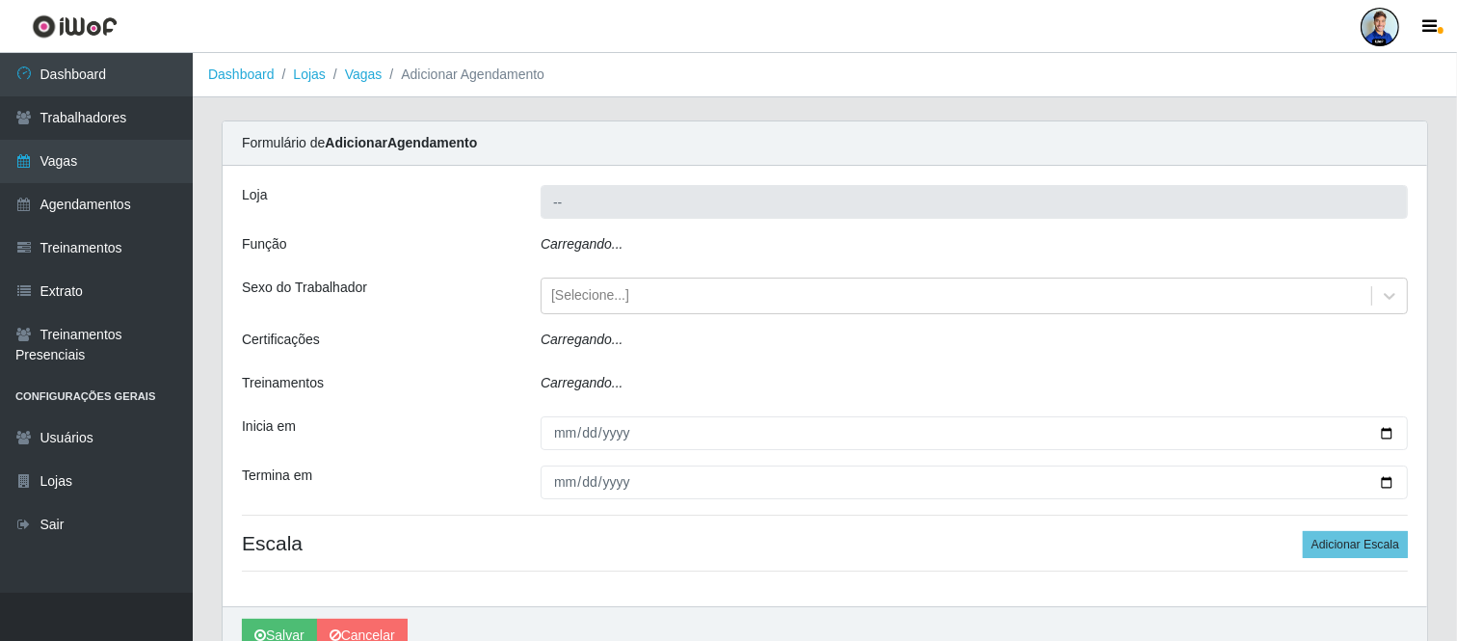
type input "Atacado Vem - Loja 31 [GEOGRAPHIC_DATA]"
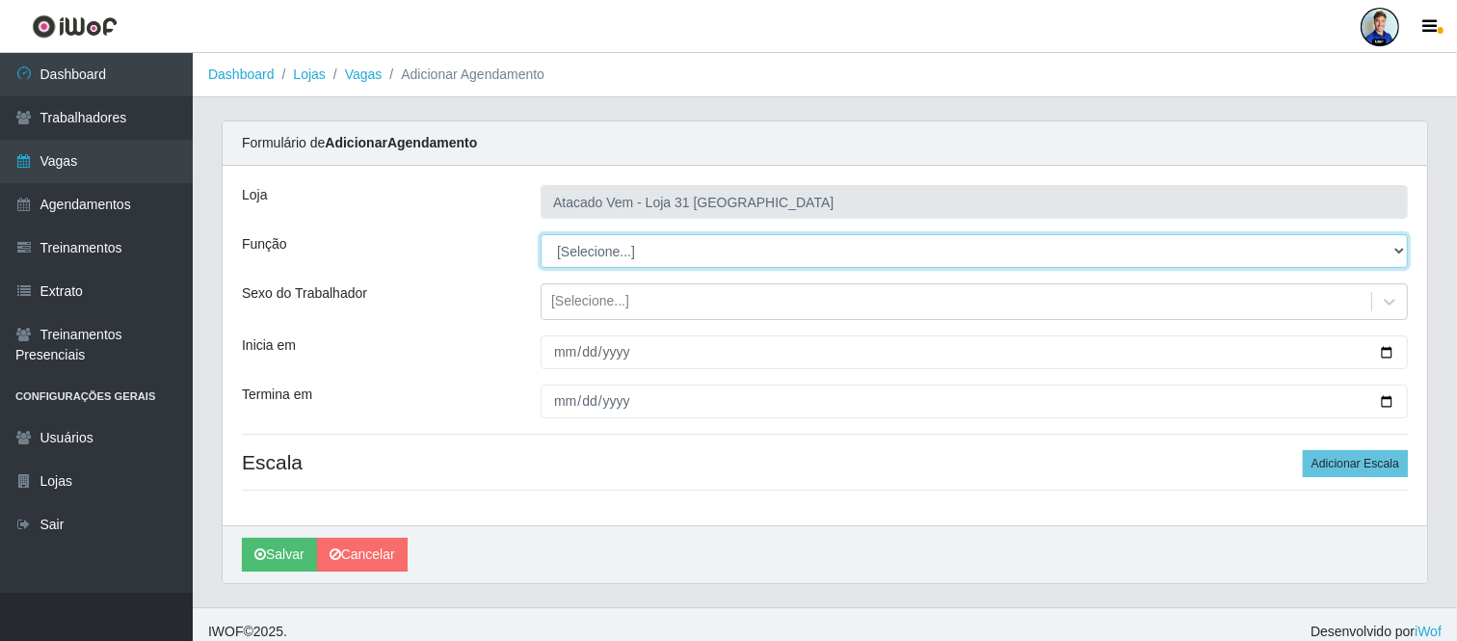
click at [612, 251] on select "[Selecione...] Carregador e Descarregador de Caminhão Carregador e Descarregado…" at bounding box center [974, 251] width 867 height 34
select select "82"
click at [541, 234] on select "[Selecione...] Carregador e Descarregador de Caminhão Carregador e Descarregado…" at bounding box center [974, 251] width 867 height 34
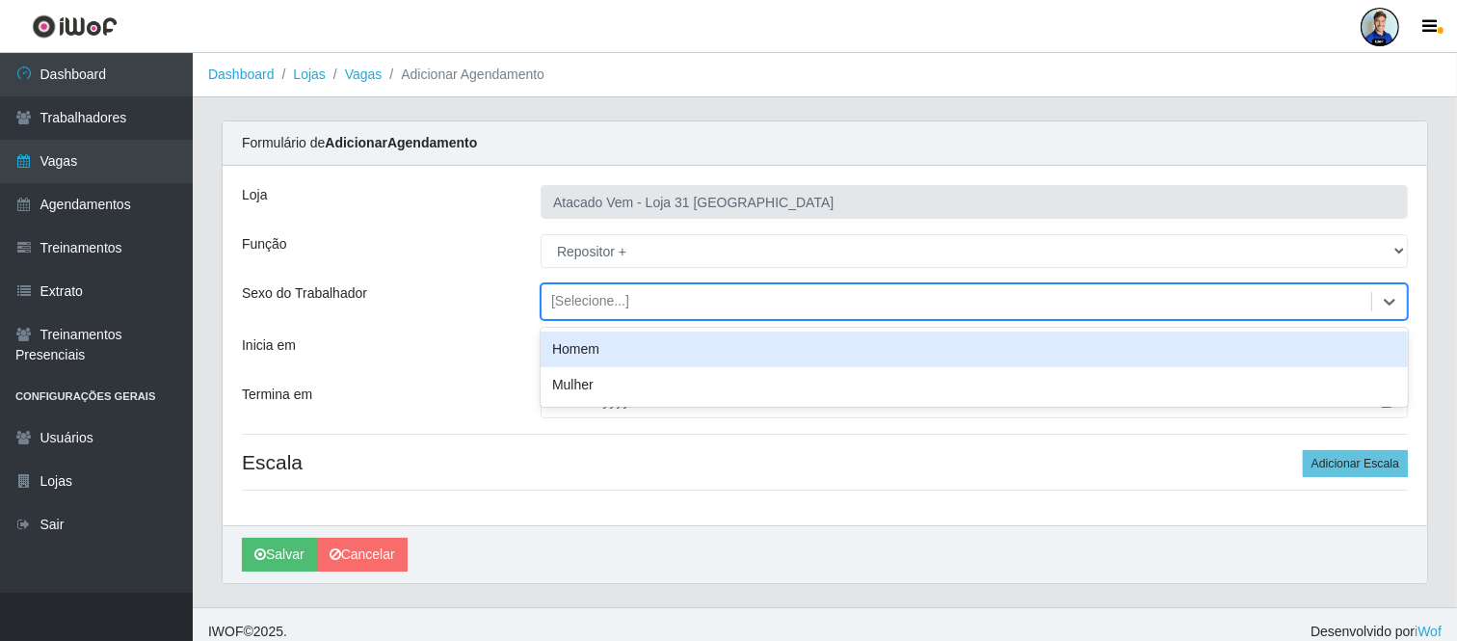
click at [580, 294] on div "[Selecione...]" at bounding box center [590, 302] width 78 height 20
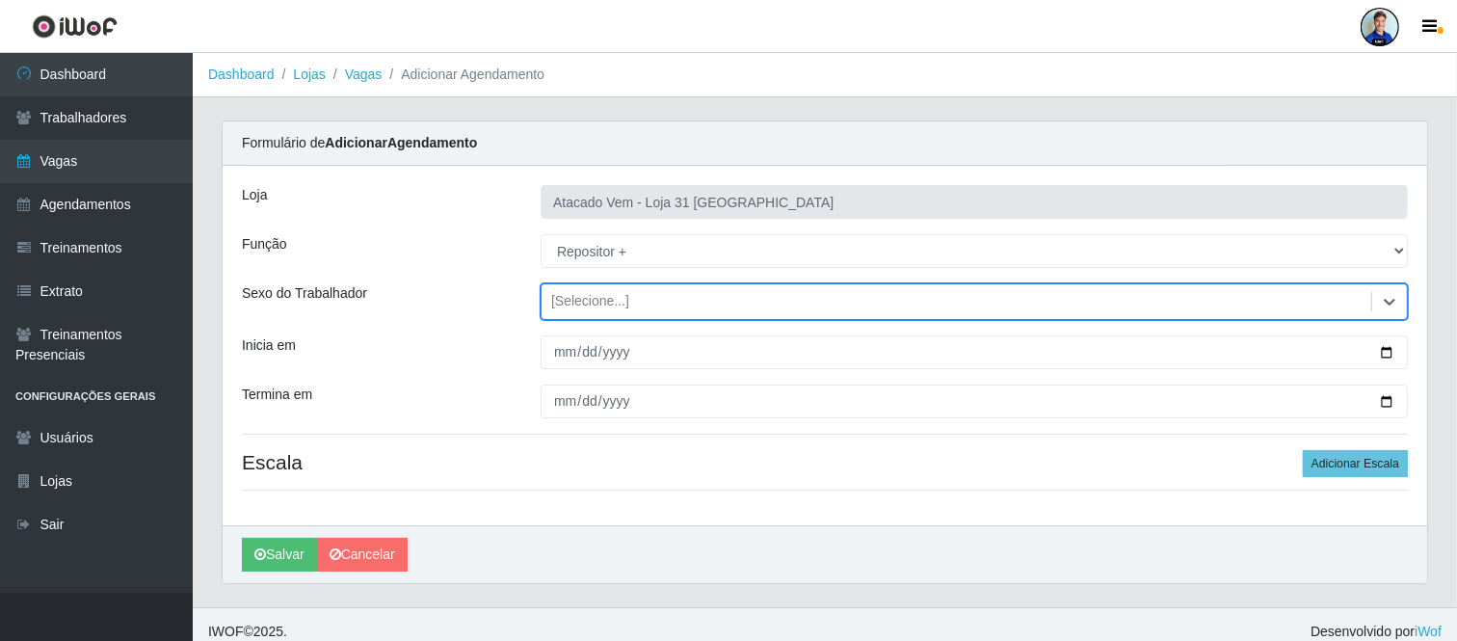
click at [532, 293] on div "0 results available. Select is focused ,type to refine list, press Down to open…" at bounding box center [974, 301] width 896 height 37
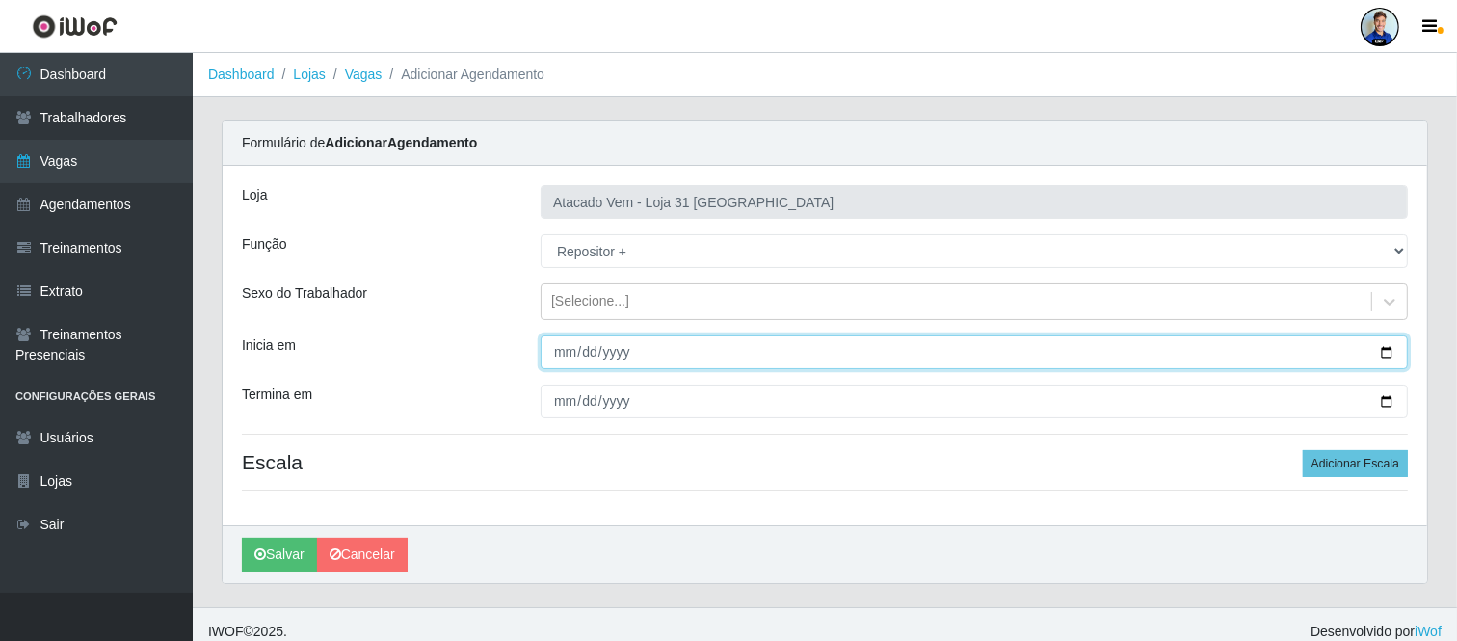
click at [567, 354] on input "Inicia em" at bounding box center [974, 352] width 867 height 34
click at [604, 351] on input "0025-09-25" at bounding box center [974, 352] width 867 height 34
type input "2025-09-25"
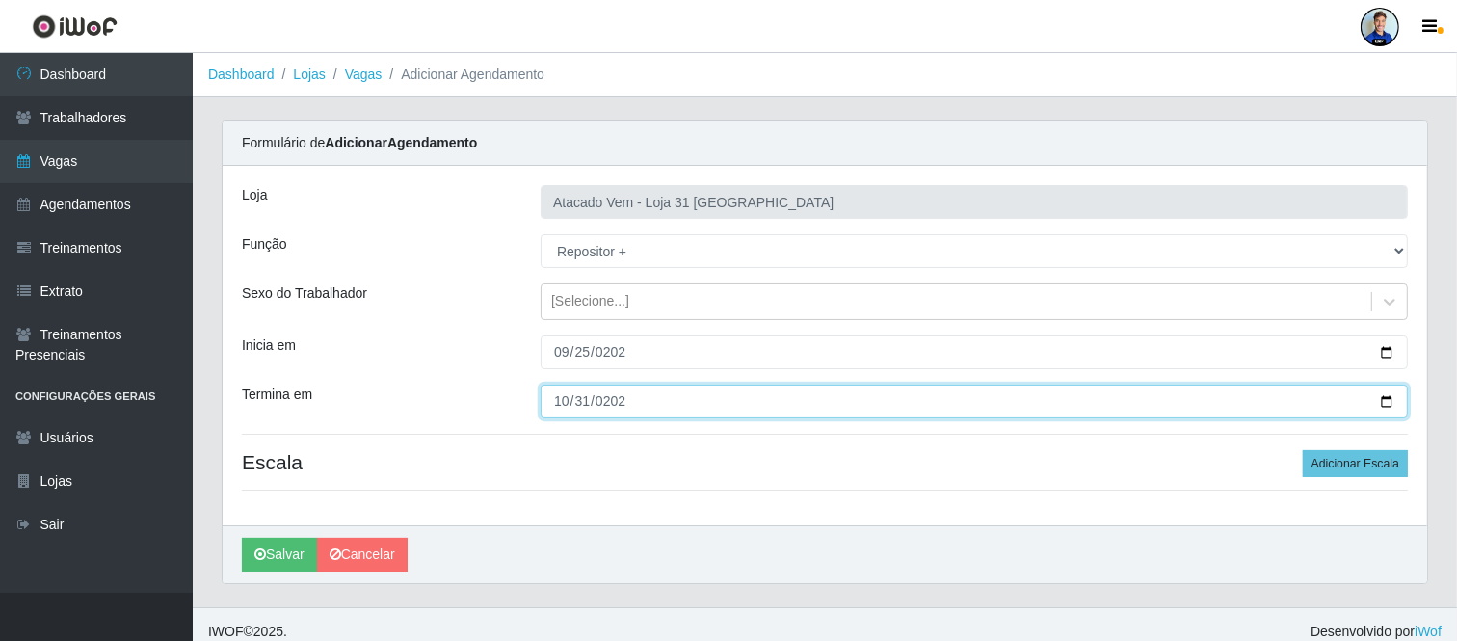
type input "2025-10-31"
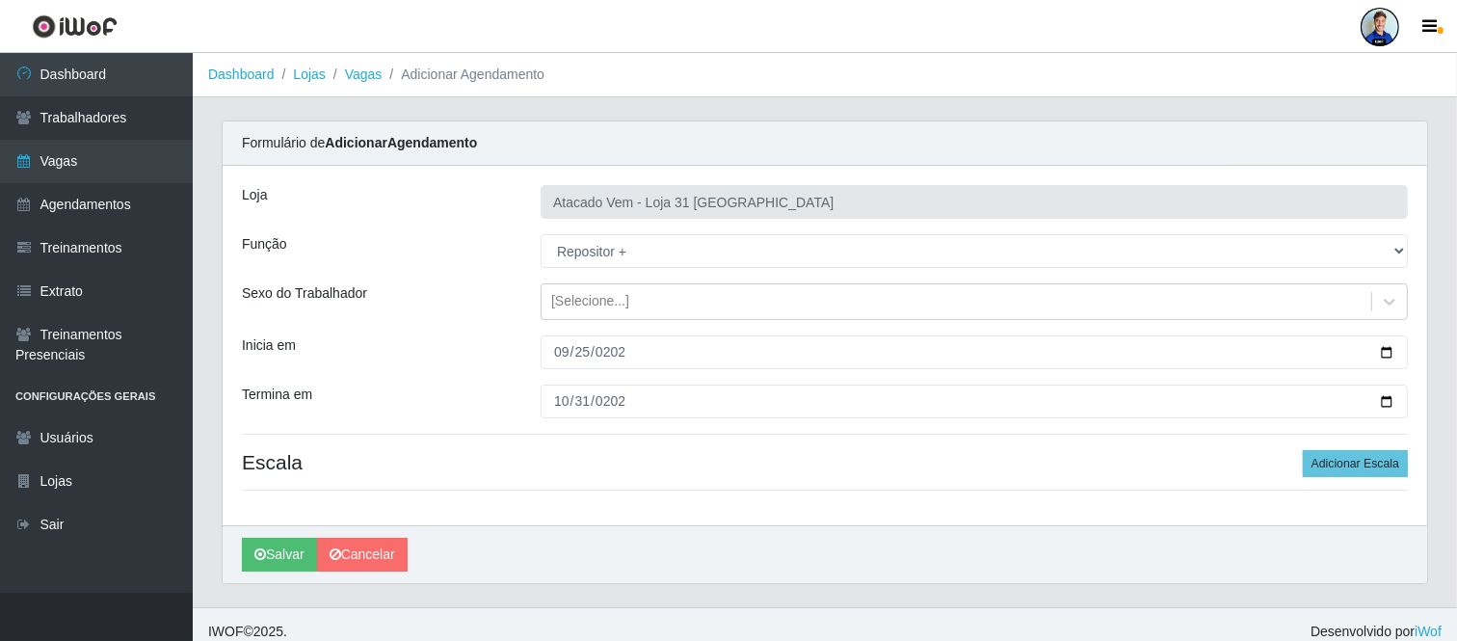
click at [465, 329] on div "Loja Atacado Vem - Loja 31 São Francisco Função [Selecione...] Carregador e Des…" at bounding box center [825, 345] width 1204 height 359
click at [1351, 458] on button "Adicionar Escala" at bounding box center [1355, 463] width 105 height 27
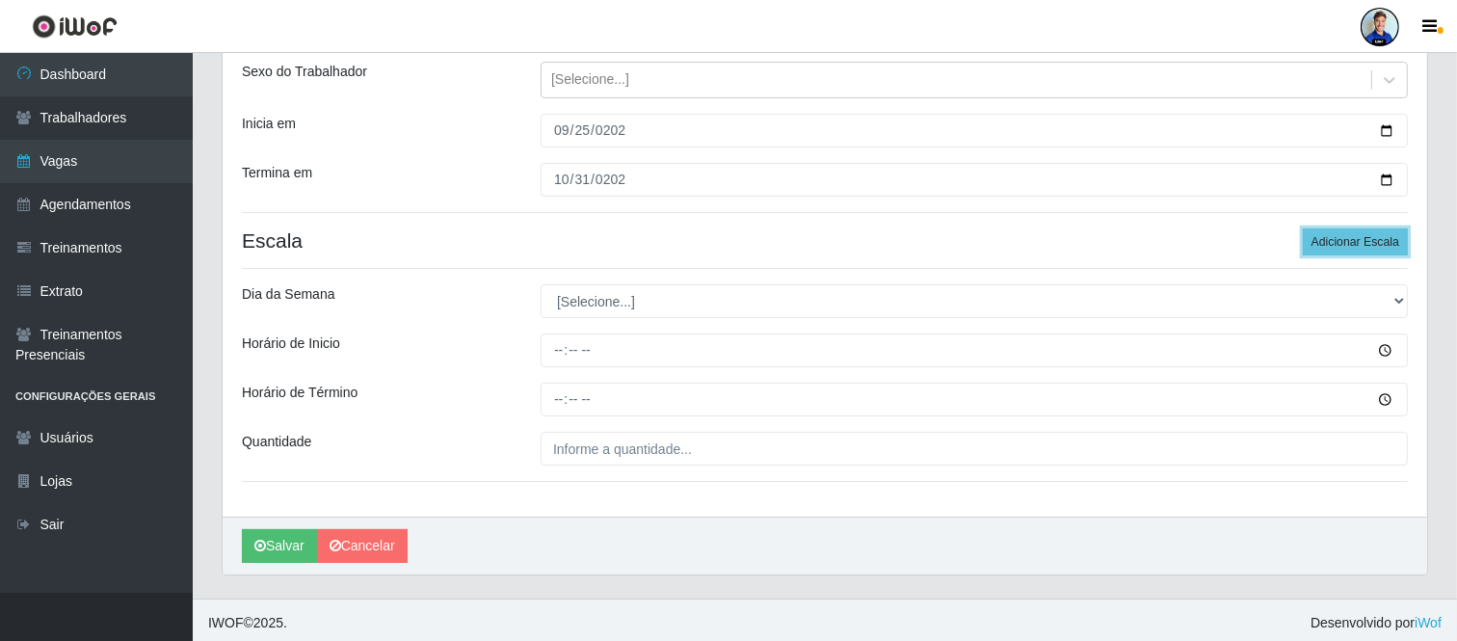
scroll to position [227, 0]
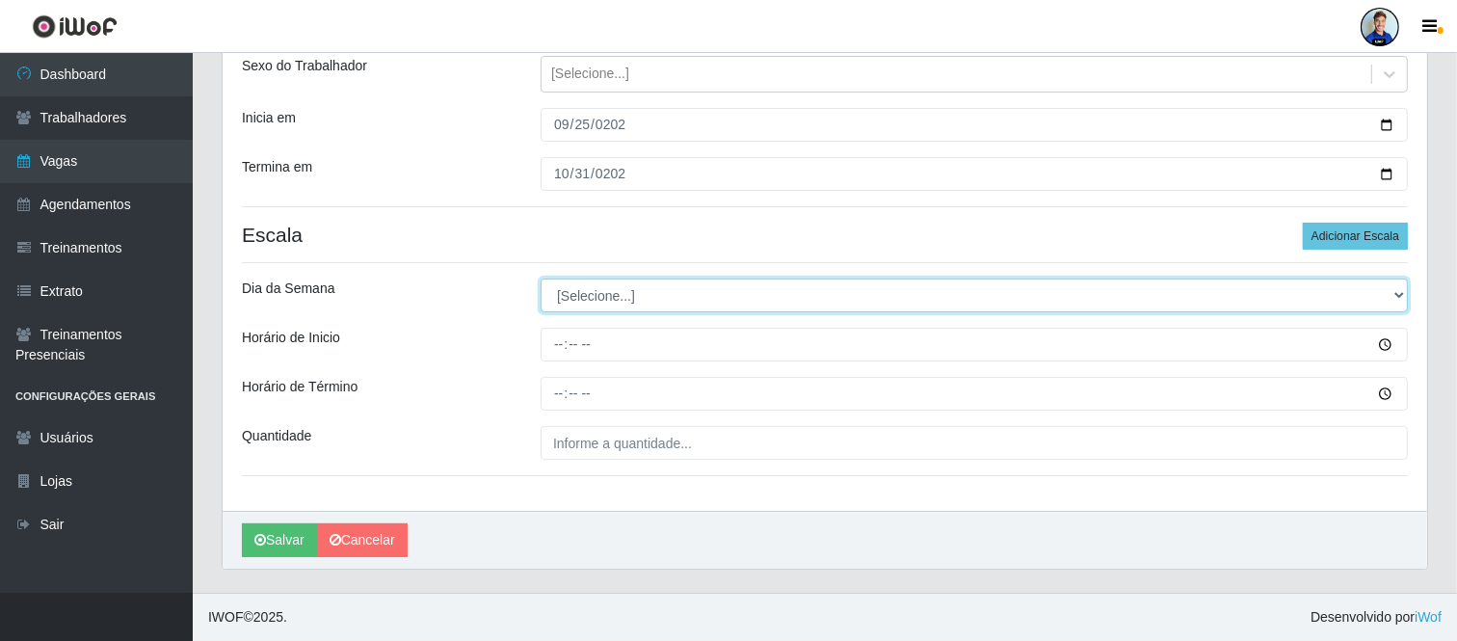
click at [634, 287] on select "[Selecione...] Segunda Terça Quarta Quinta Sexta Sábado Domingo" at bounding box center [974, 295] width 867 height 34
select select "6"
click at [541, 278] on select "[Selecione...] Segunda Terça Quarta Quinta Sexta Sábado Domingo" at bounding box center [974, 295] width 867 height 34
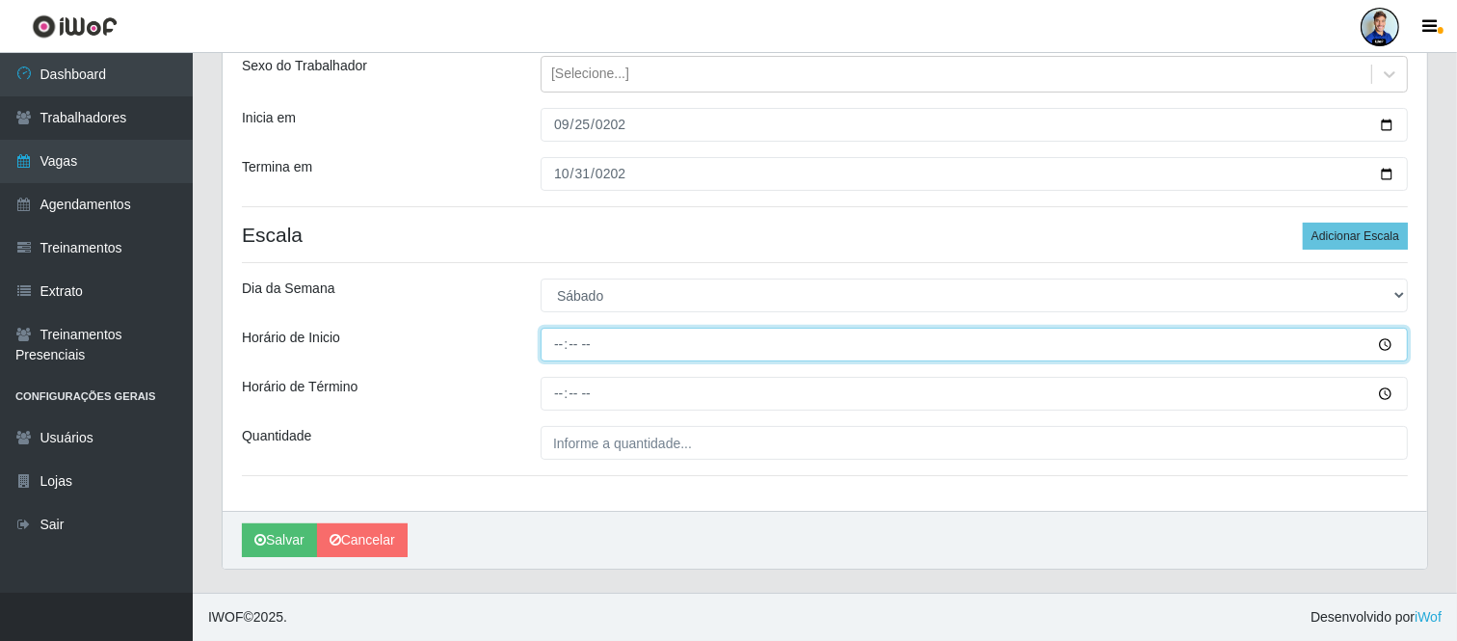
click at [544, 343] on input "Horário de Inicio" at bounding box center [974, 345] width 867 height 34
type input "14:00"
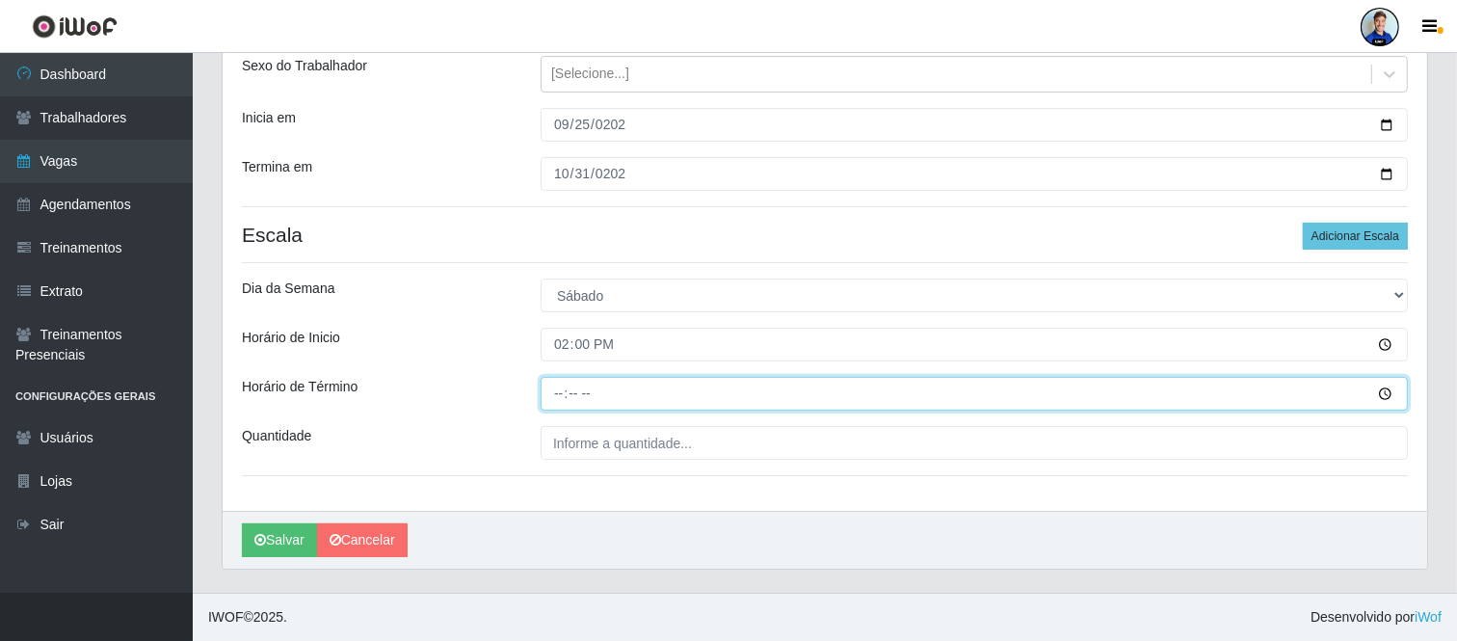
type input "20:00"
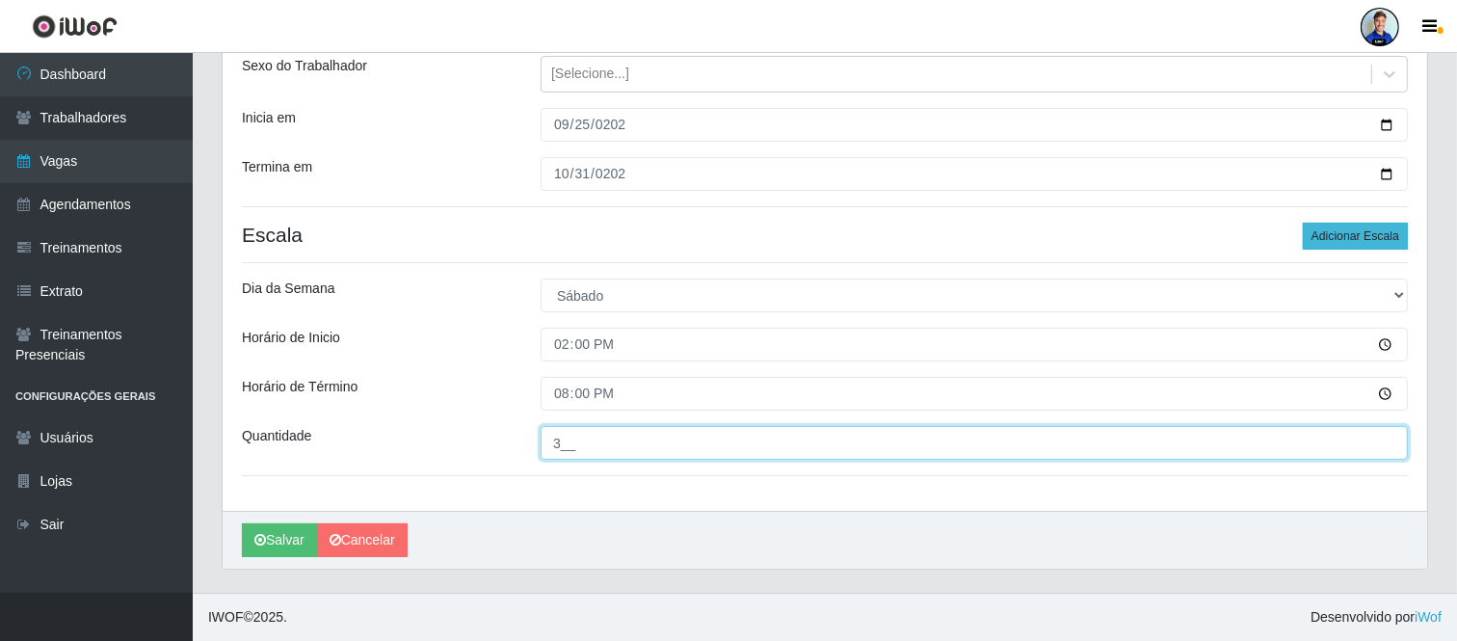
type input "3__"
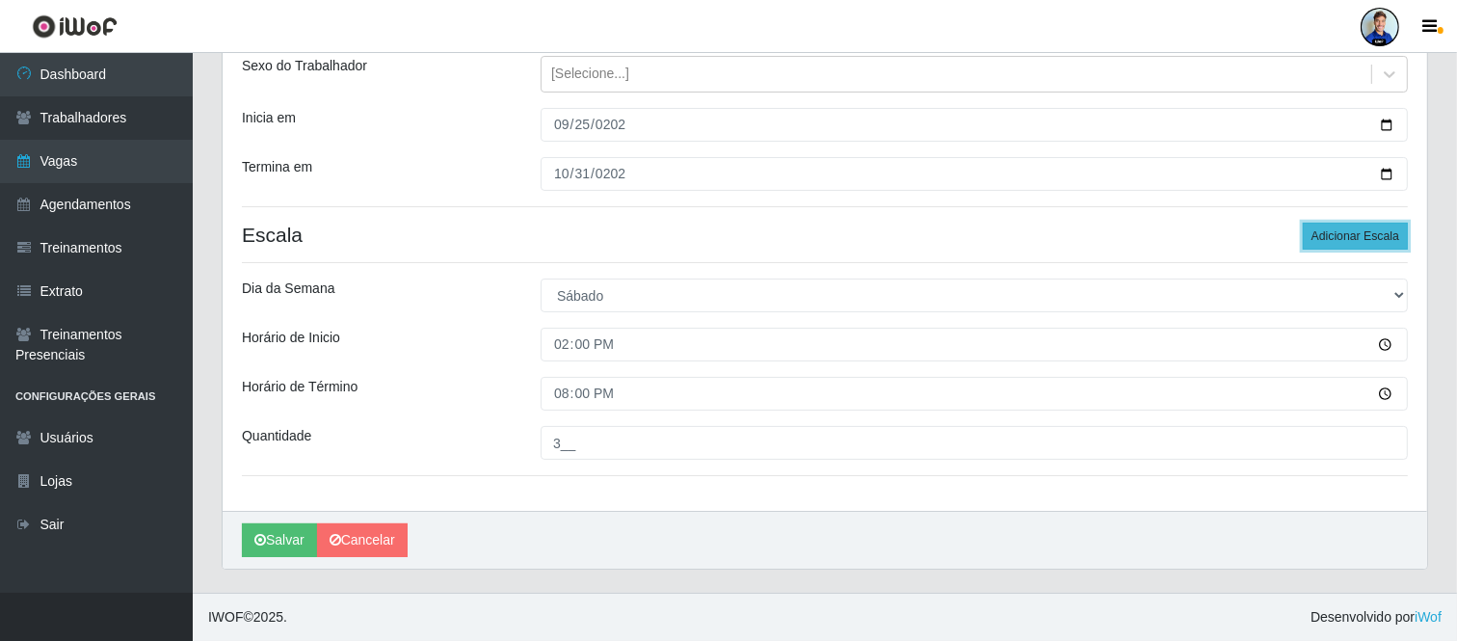
click at [1327, 248] on button "Adicionar Escala" at bounding box center [1355, 236] width 105 height 27
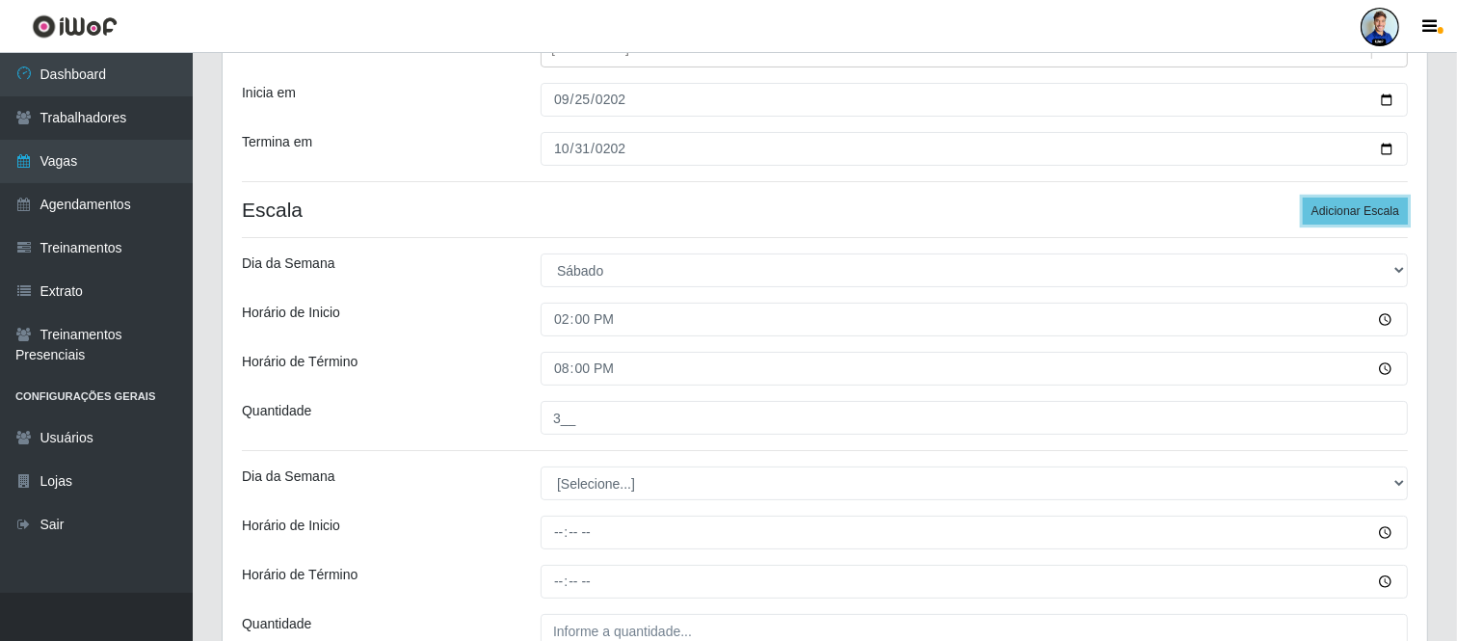
scroll to position [440, 0]
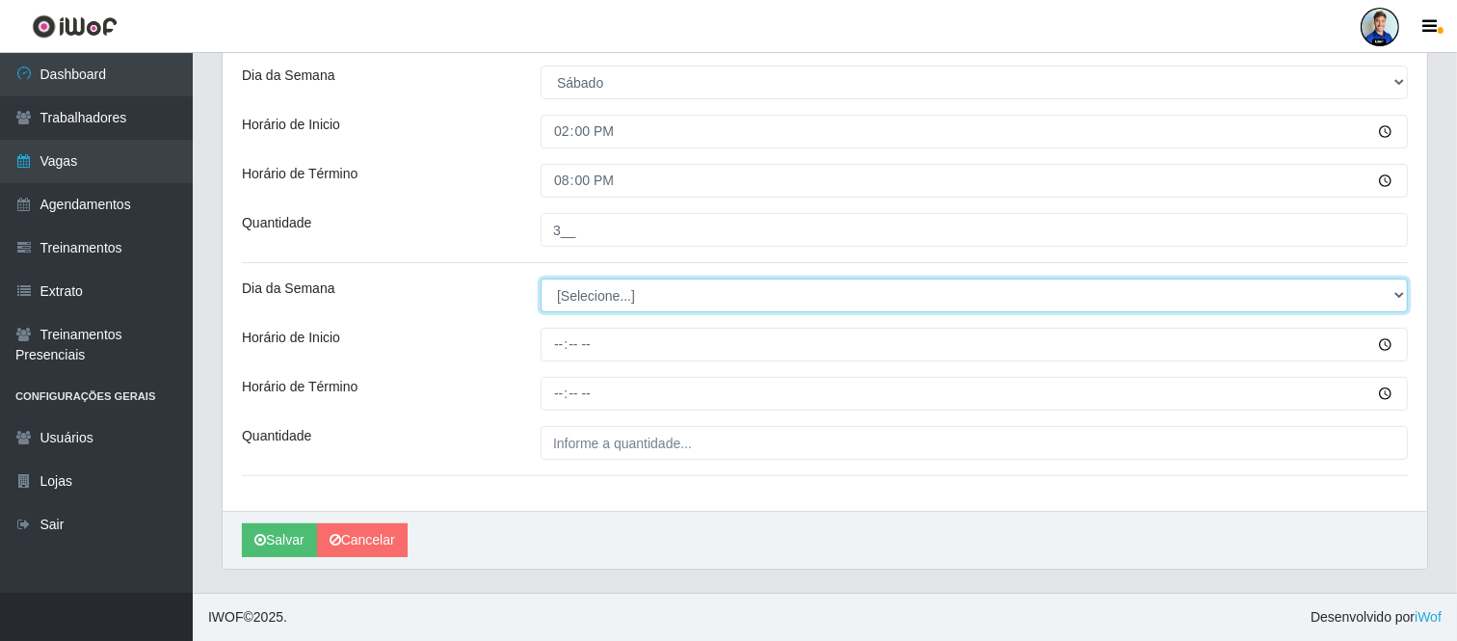
click at [612, 293] on select "[Selecione...] Segunda Terça Quarta Quinta Sexta Sábado Domingo" at bounding box center [974, 295] width 867 height 34
select select "0"
click at [541, 278] on select "[Selecione...] Segunda Terça Quarta Quinta Sexta Sábado Domingo" at bounding box center [974, 295] width 867 height 34
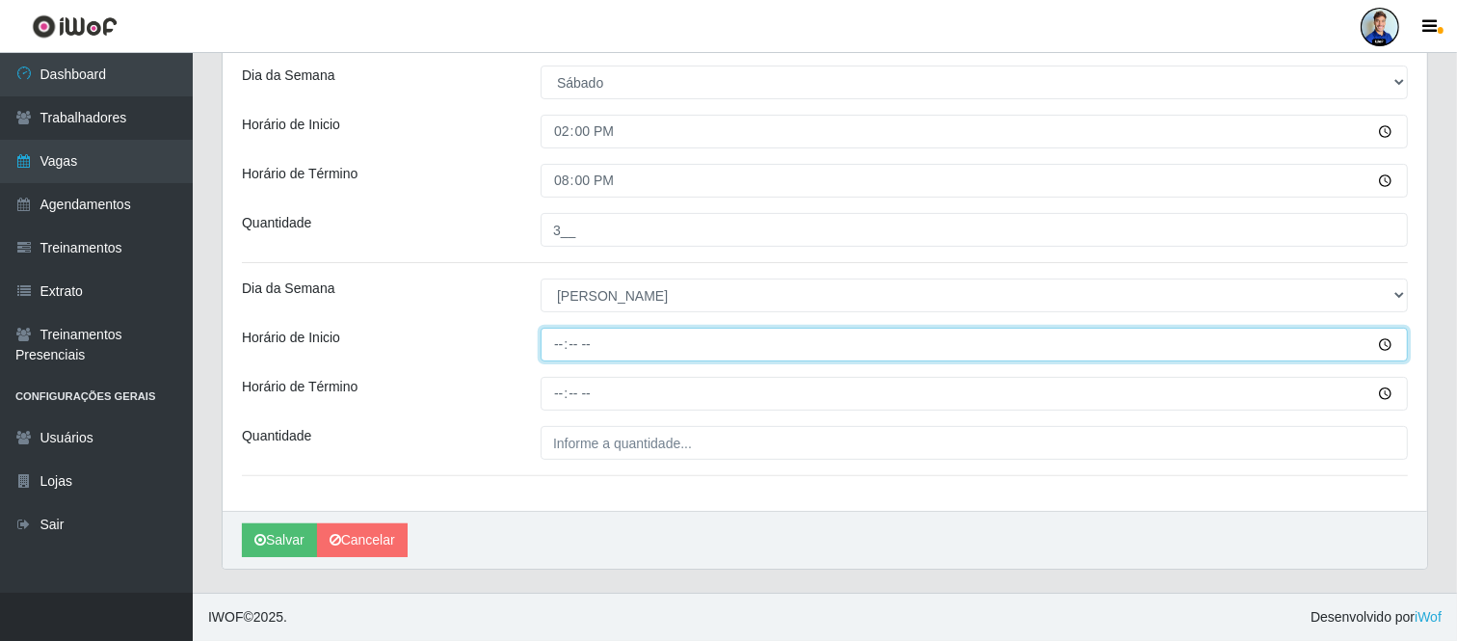
type input "12:00"
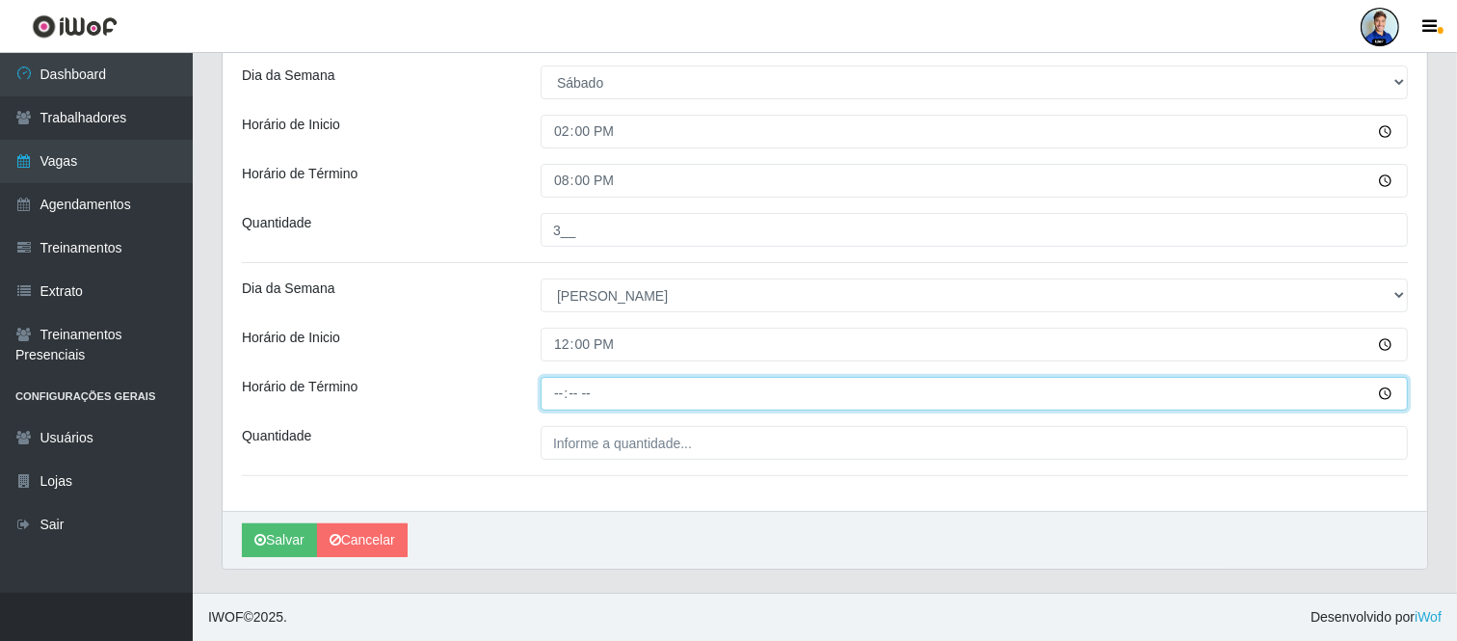
type input "18:00"
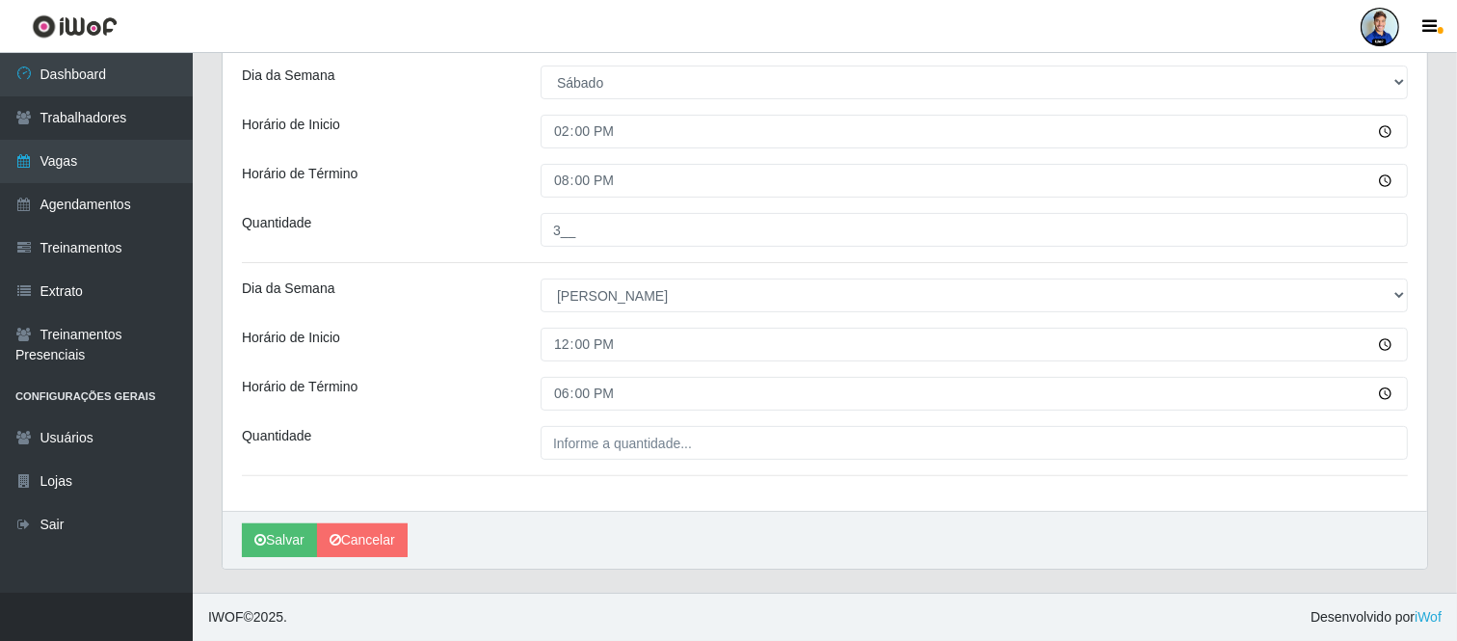
click at [472, 329] on div "Horário de Inicio" at bounding box center [376, 345] width 299 height 34
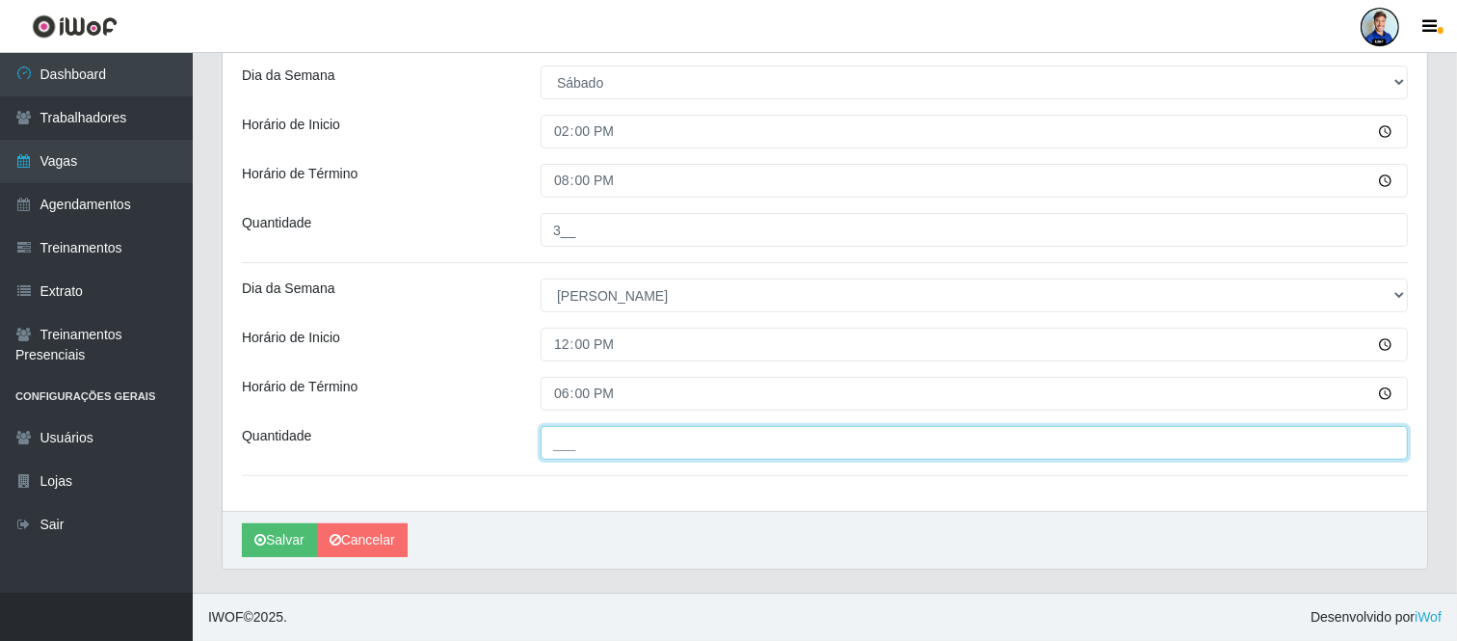
click at [569, 435] on input "___" at bounding box center [974, 443] width 867 height 34
type input "3__"
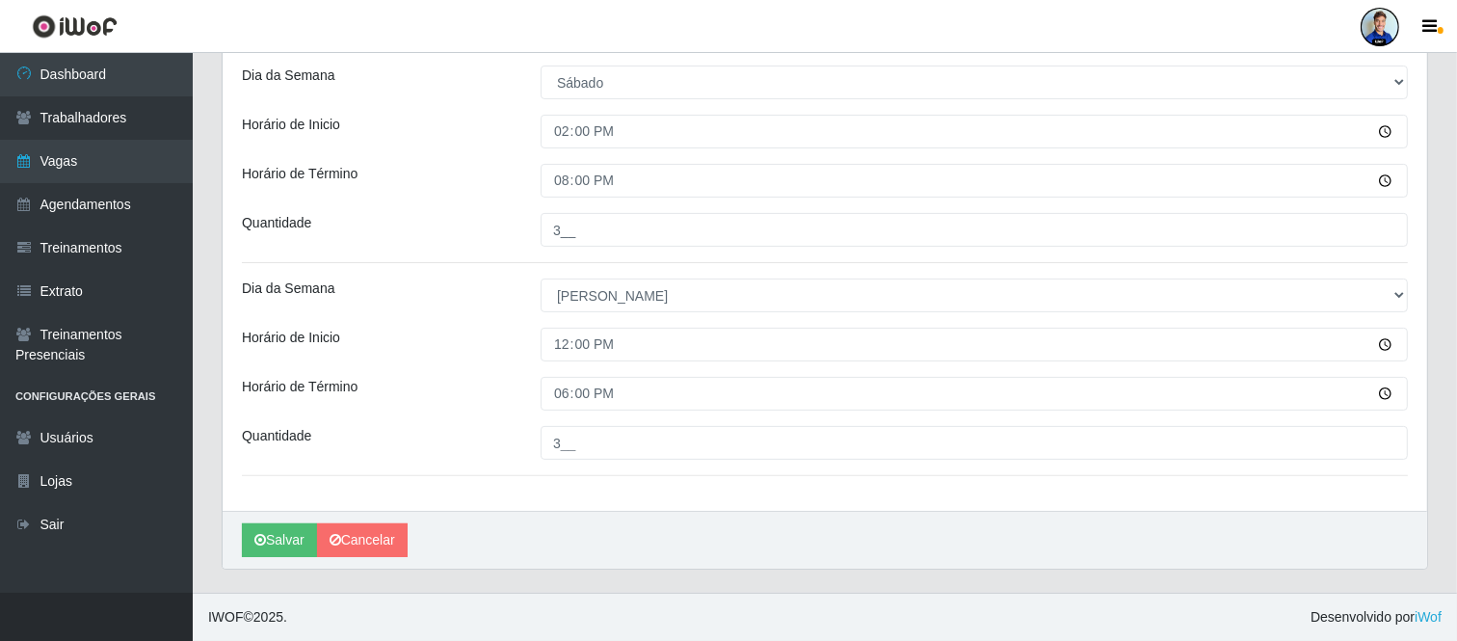
click at [480, 332] on div "Horário de Inicio" at bounding box center [376, 345] width 299 height 34
drag, startPoint x: 512, startPoint y: 387, endPoint x: 434, endPoint y: 354, distance: 85.0
click at [434, 354] on div "Horário de Inicio" at bounding box center [376, 345] width 299 height 34
click at [271, 542] on button "Salvar" at bounding box center [279, 540] width 75 height 34
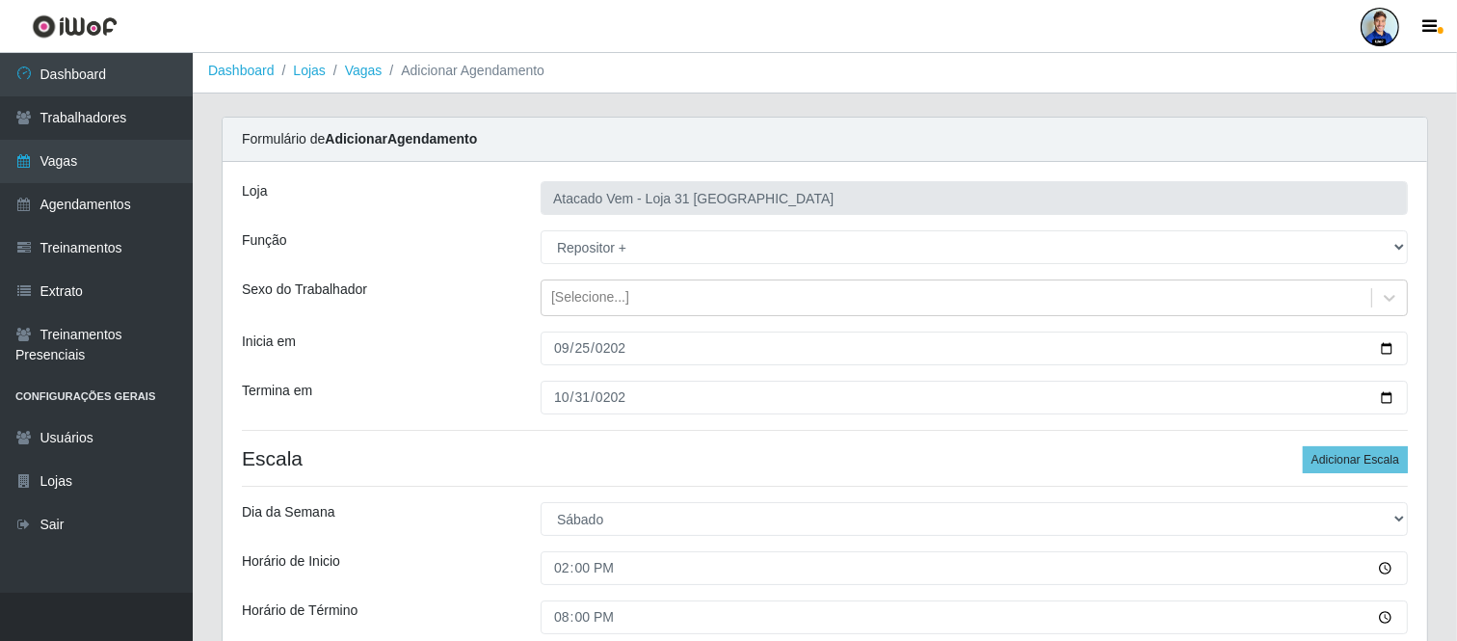
scroll to position [0, 0]
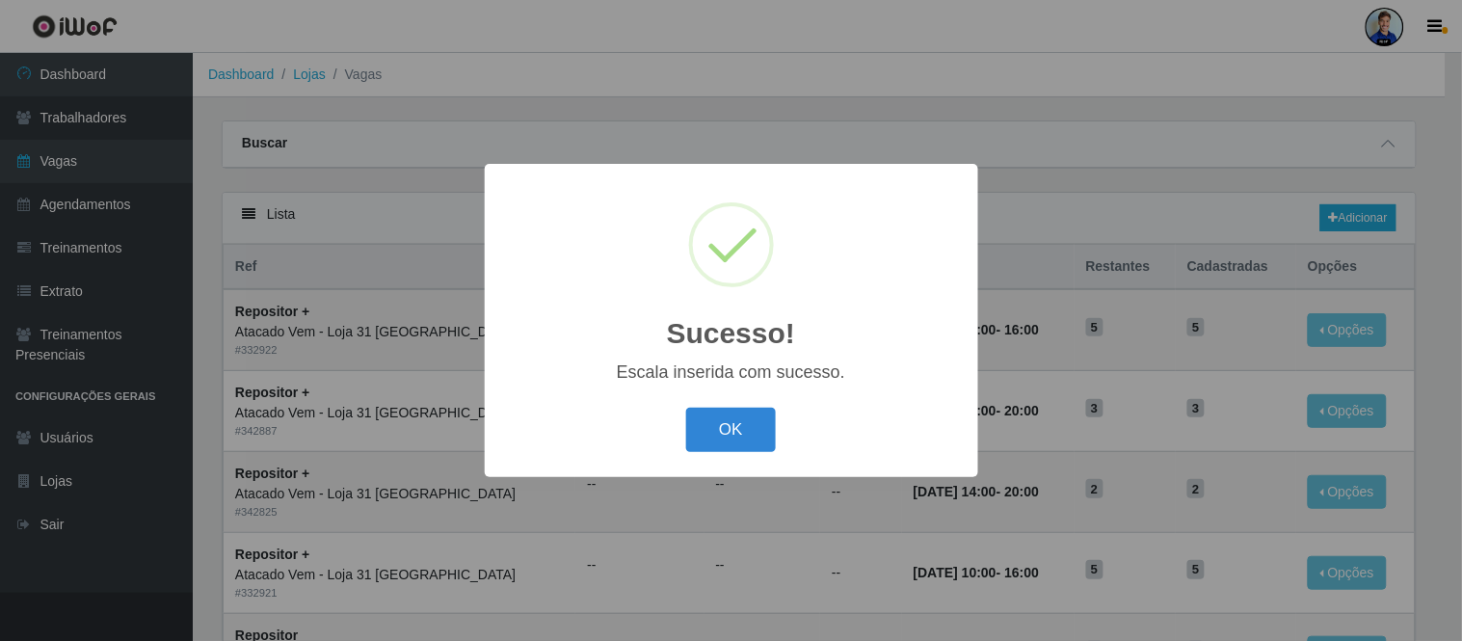
click at [732, 437] on button "OK" at bounding box center [731, 430] width 90 height 45
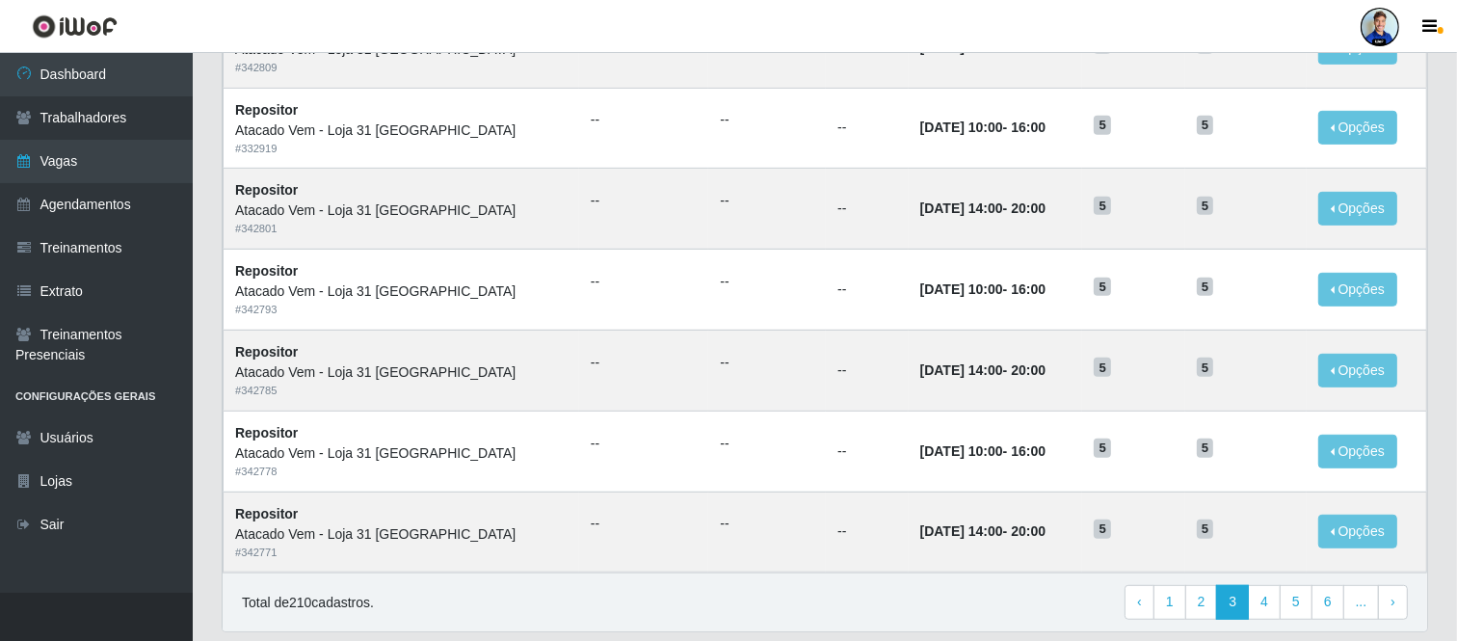
scroll to position [992, 0]
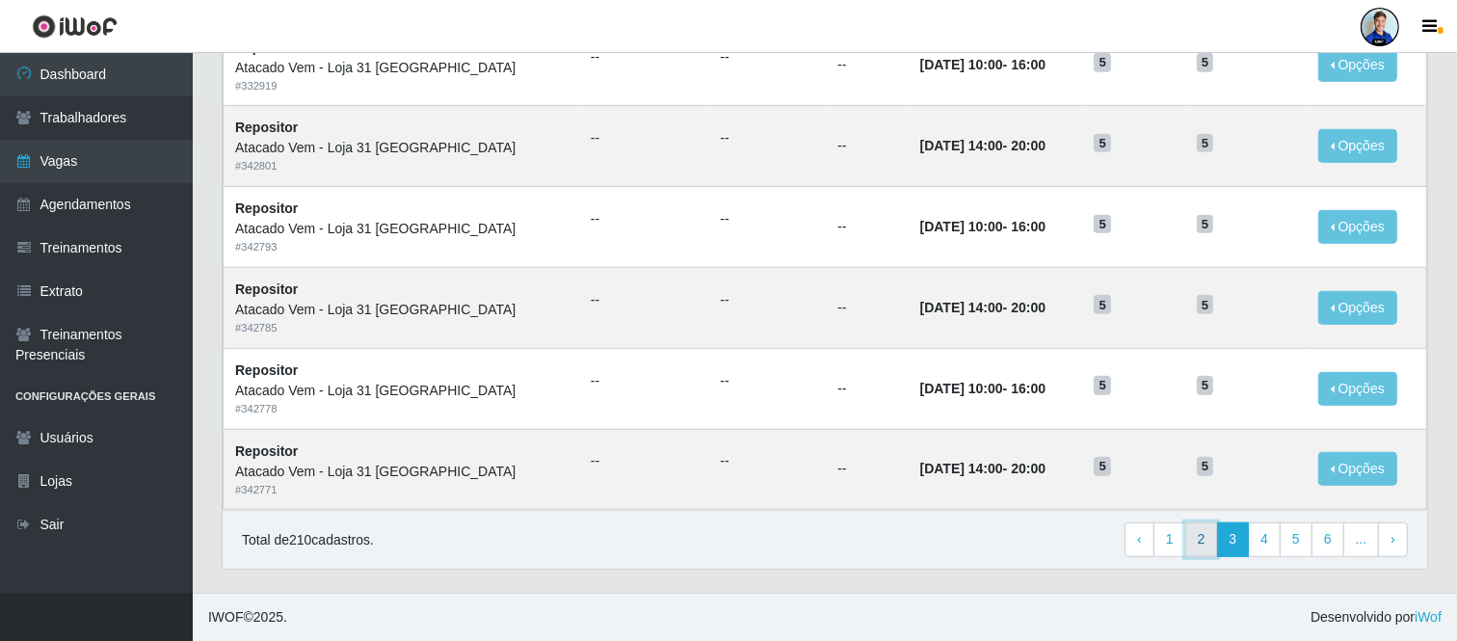
click at [1209, 545] on link "2" at bounding box center [1201, 539] width 33 height 35
